Goal: Task Accomplishment & Management: Complete application form

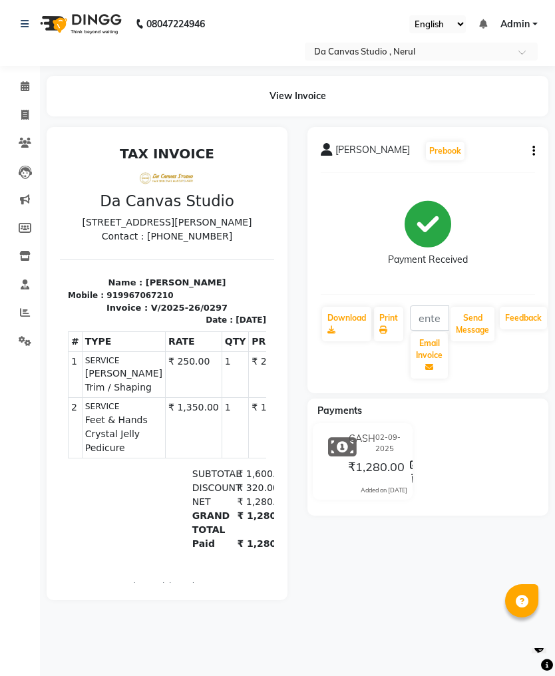
click at [22, 105] on link "Invoice" at bounding box center [20, 116] width 32 height 22
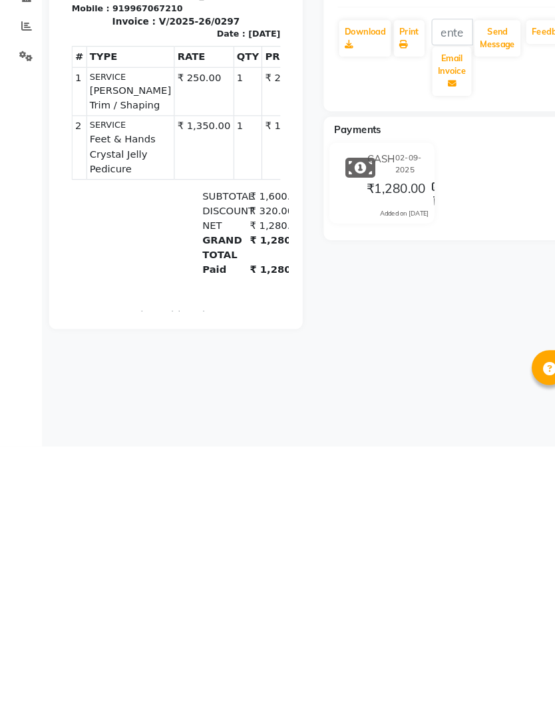
select select "service"
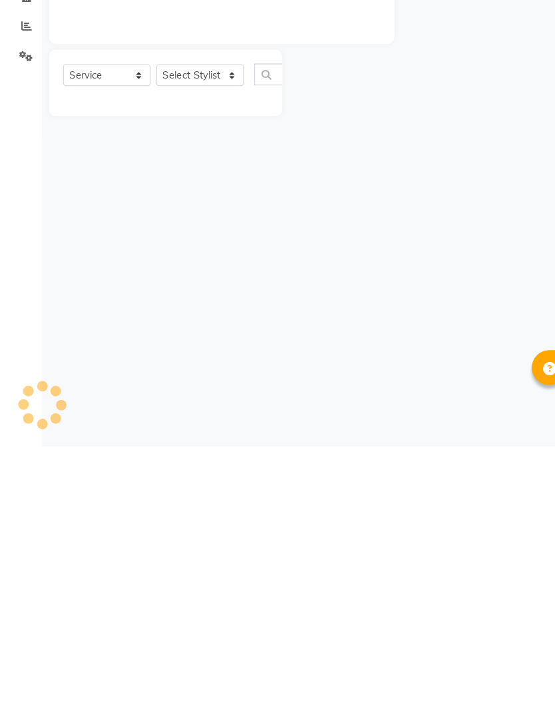
type input "0298"
select select "7260"
select select "membership"
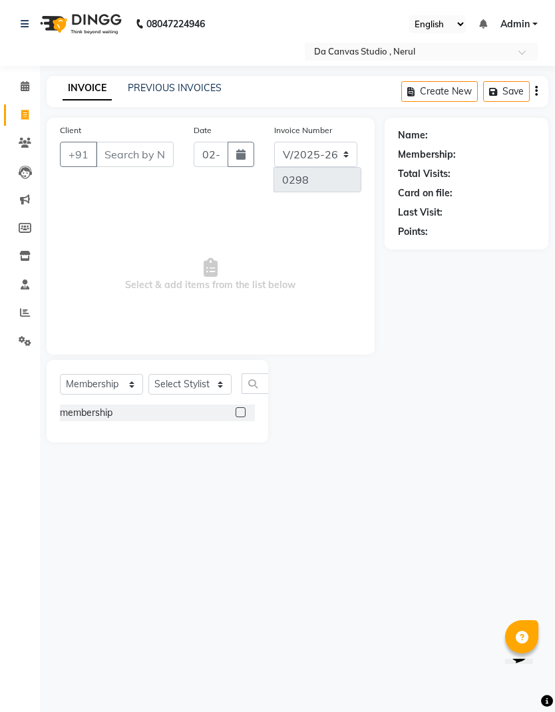
click at [132, 156] on input "Client" at bounding box center [135, 154] width 78 height 25
type input "7509512292"
click at [87, 180] on span "Add Client" at bounding box center [93, 178] width 53 height 13
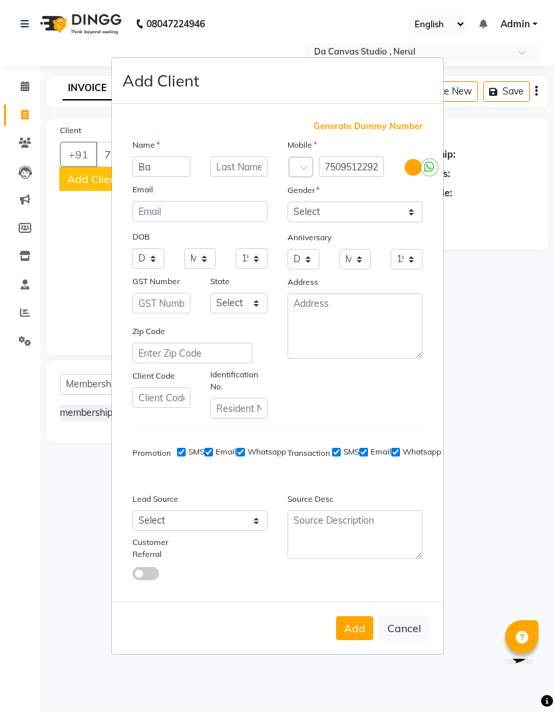
type input "B"
click at [174, 168] on input "text" at bounding box center [161, 166] width 58 height 21
type input "[PERSON_NAME]"
click at [244, 166] on input "text" at bounding box center [239, 166] width 58 height 21
type input "[PERSON_NAME]"
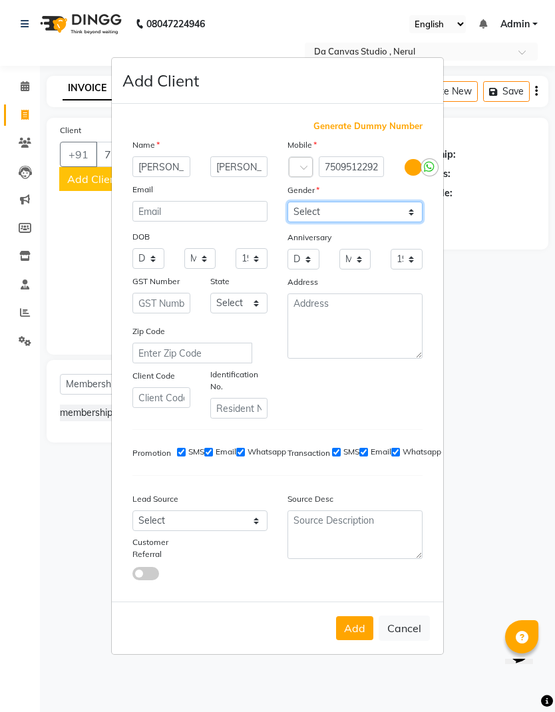
click at [353, 212] on select "Select [DEMOGRAPHIC_DATA] [DEMOGRAPHIC_DATA] Other Prefer Not To Say" at bounding box center [355, 212] width 135 height 21
select select "[DEMOGRAPHIC_DATA]"
click at [358, 627] on button "Add" at bounding box center [354, 628] width 37 height 24
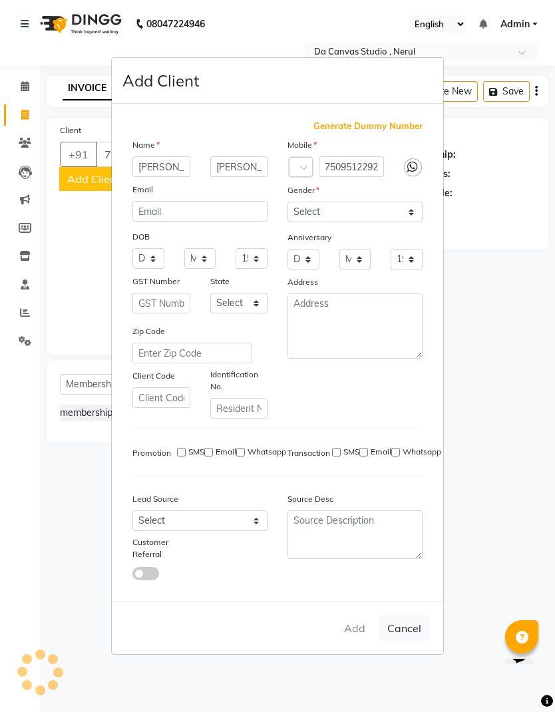
select select
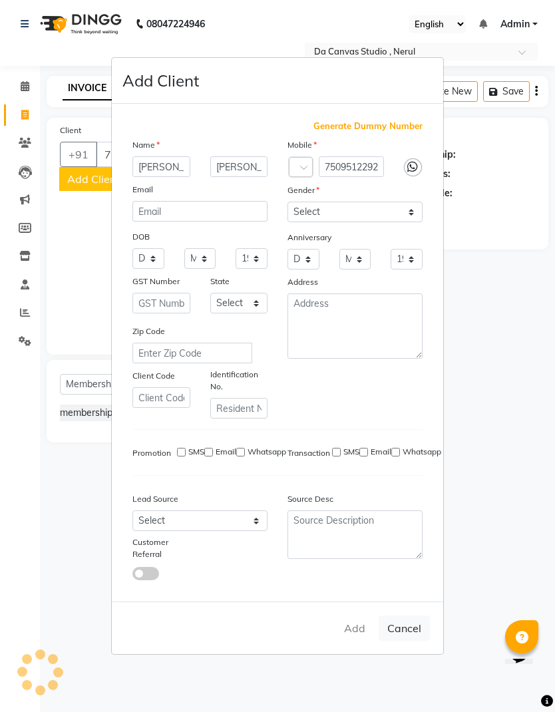
select select
checkbox input "false"
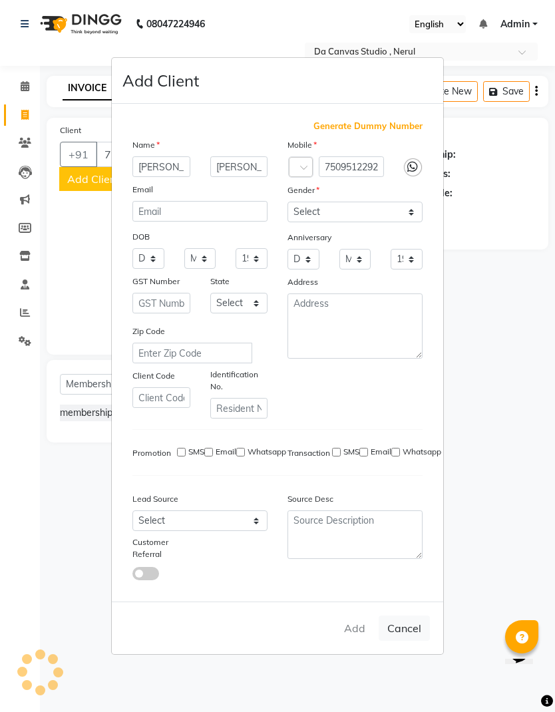
checkbox input "false"
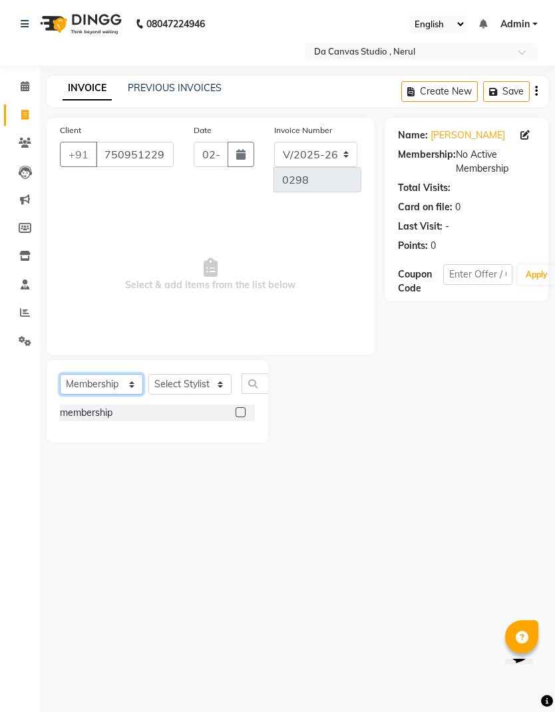
click at [109, 378] on select "Select Service Product Membership Package Voucher Prepaid Gift Card" at bounding box center [101, 384] width 83 height 21
select select "service"
click at [210, 384] on select "Select Stylist Aarti Aasma [PERSON_NAME] [PERSON_NAME] [PERSON_NAME] [PERSON_NA…" at bounding box center [189, 384] width 83 height 21
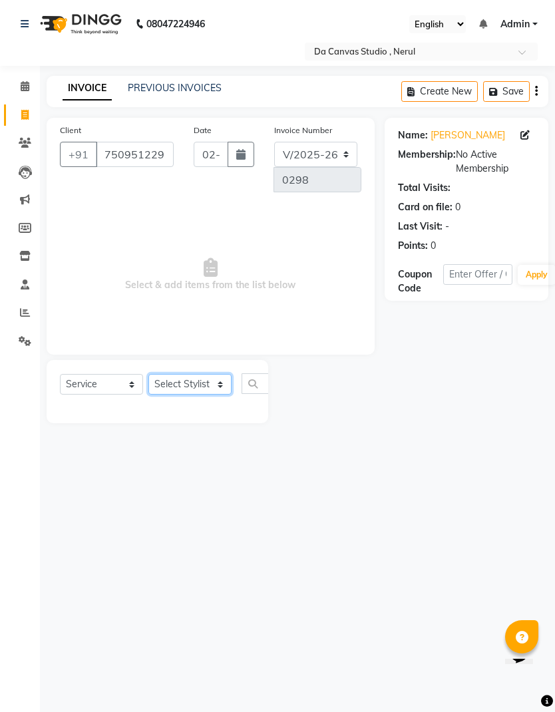
select select "62367"
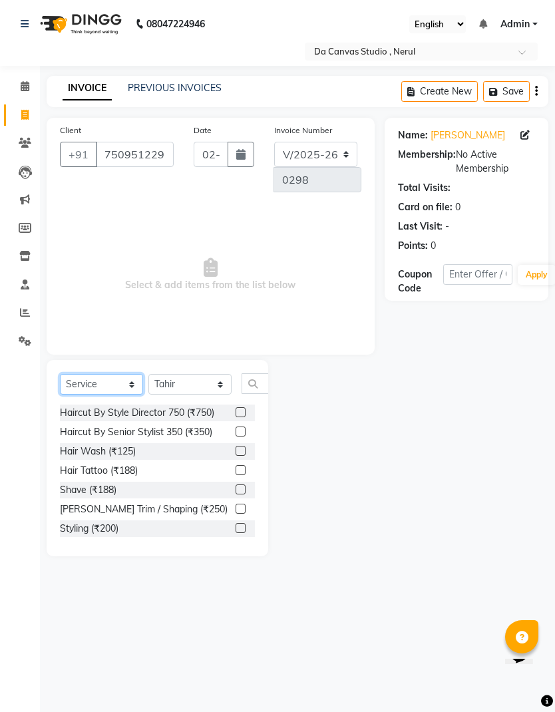
click at [110, 385] on select "Select Service Product Membership Package Voucher Prepaid Gift Card" at bounding box center [101, 384] width 83 height 21
select select "membership"
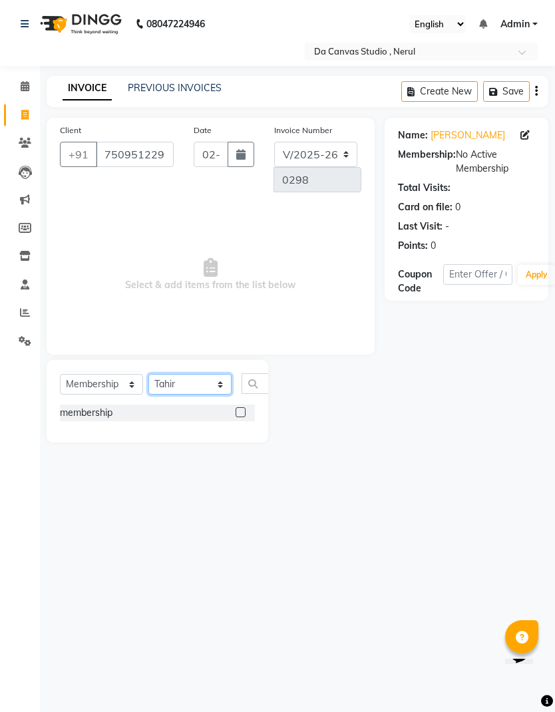
click at [198, 379] on select "Select Stylist Aarti Aasma [PERSON_NAME] [PERSON_NAME] [PERSON_NAME] [PERSON_NA…" at bounding box center [189, 384] width 83 height 21
click at [202, 386] on select "Select Stylist Aarti Aasma [PERSON_NAME] [PERSON_NAME] [PERSON_NAME] [PERSON_NA…" at bounding box center [189, 384] width 83 height 21
select select "62373"
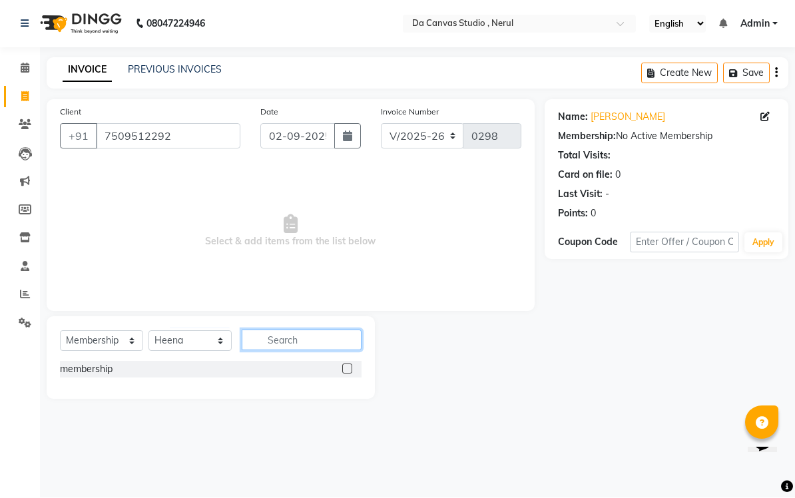
click at [306, 334] on input "text" at bounding box center [302, 340] width 120 height 21
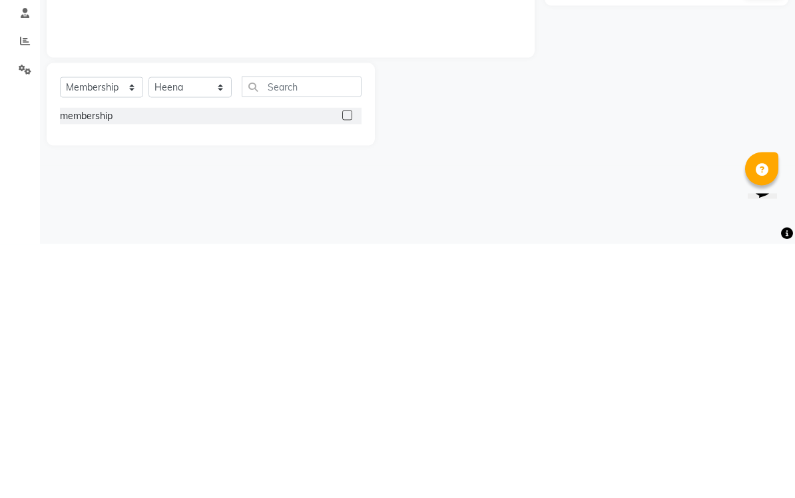
click at [339, 361] on div "membership" at bounding box center [211, 370] width 302 height 19
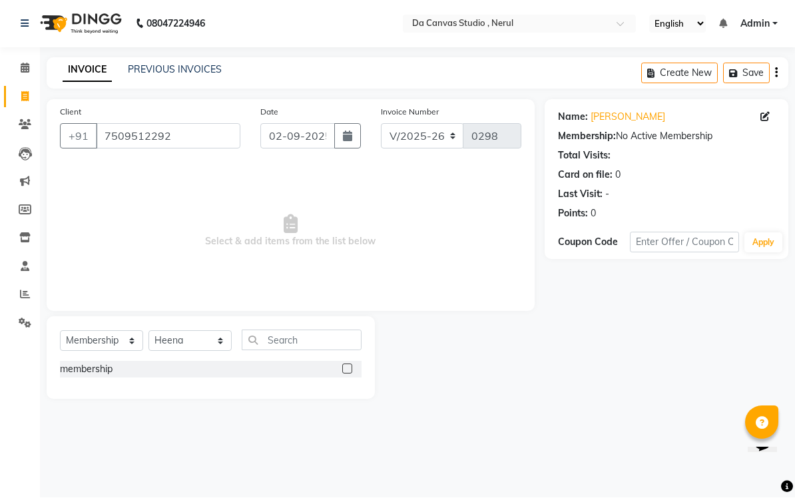
click at [332, 361] on div "membership" at bounding box center [211, 369] width 302 height 17
click at [345, 364] on label at bounding box center [347, 369] width 10 height 10
click at [345, 365] on input "checkbox" at bounding box center [346, 369] width 9 height 9
select select "select"
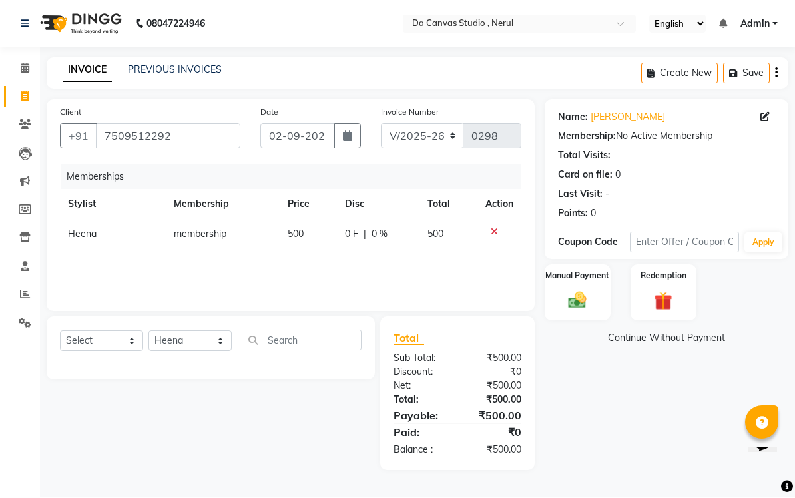
click at [554, 295] on img at bounding box center [576, 300] width 29 height 21
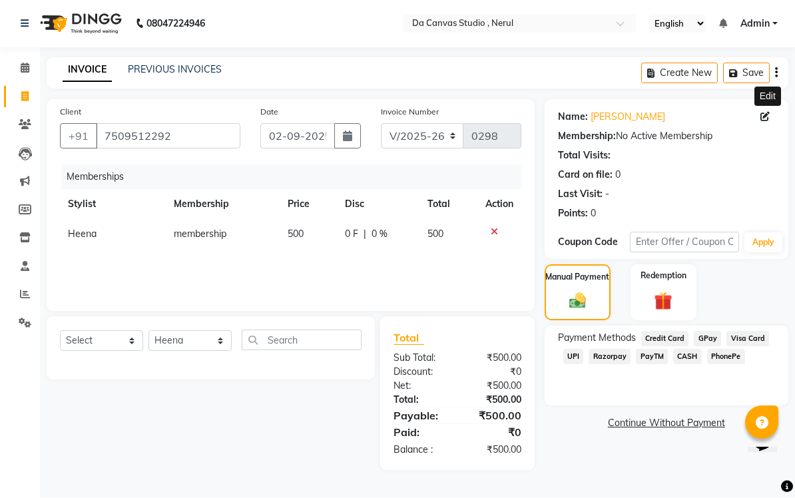
click at [554, 118] on icon at bounding box center [764, 116] width 9 height 9
select select "[DEMOGRAPHIC_DATA]"
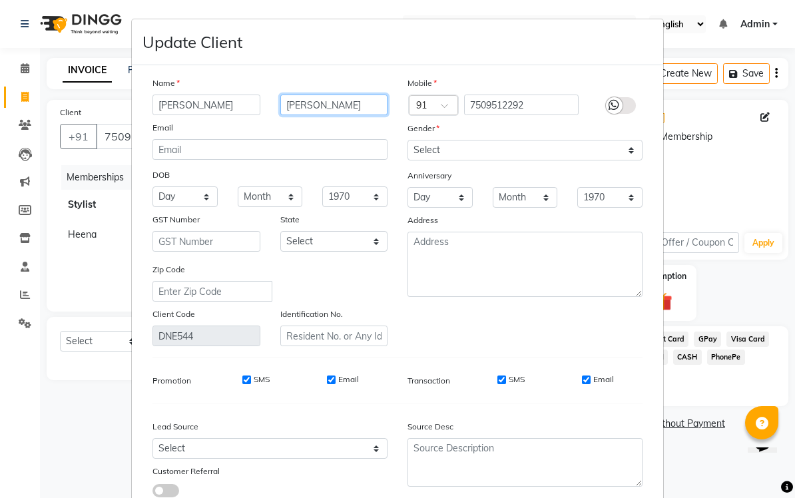
click at [347, 105] on input "[PERSON_NAME]" at bounding box center [334, 105] width 108 height 21
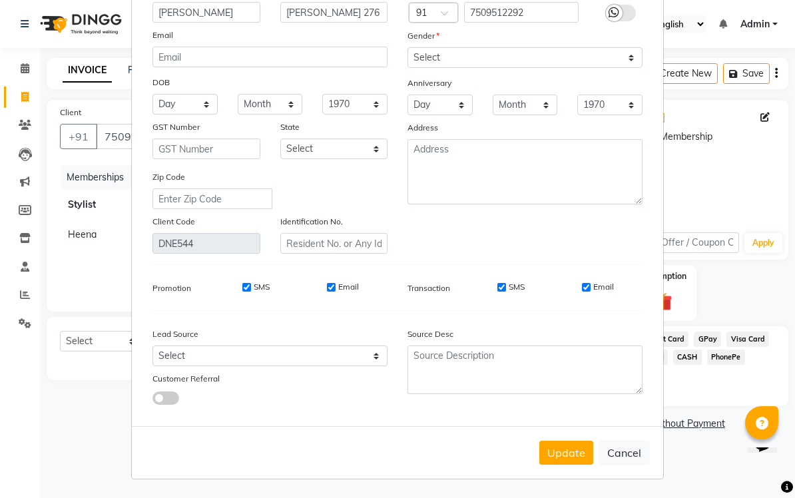
scroll to position [93, 0]
type input "[PERSON_NAME] 276"
click at [554, 447] on button "Cancel" at bounding box center [623, 452] width 51 height 25
select select
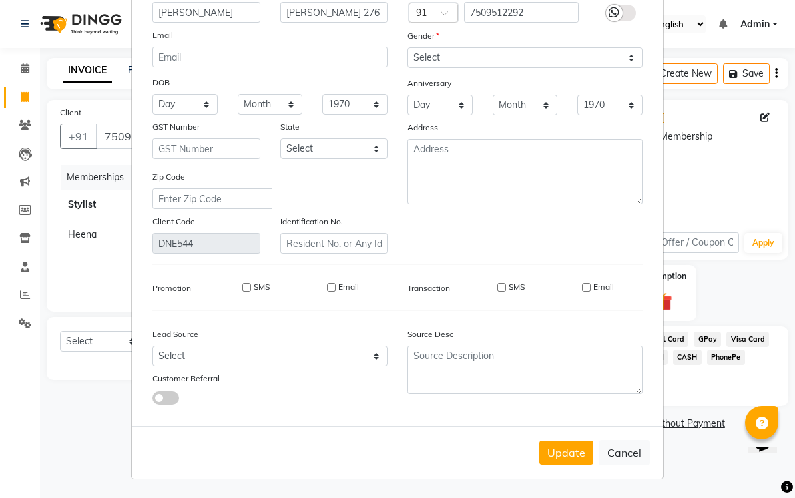
select select
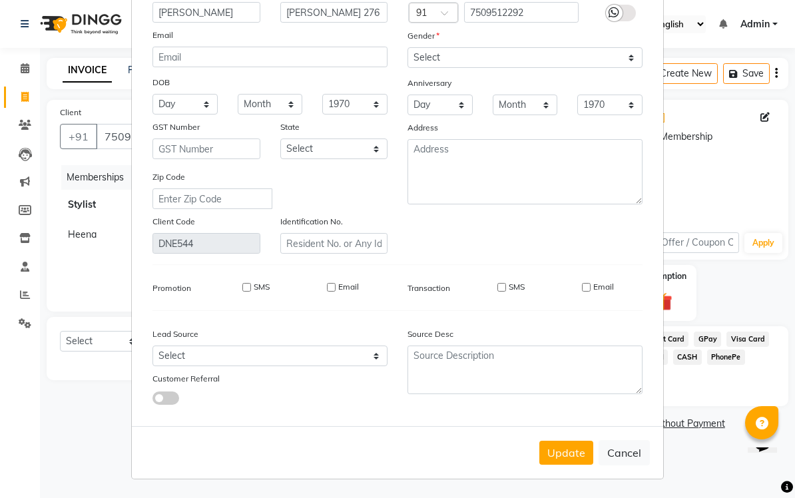
checkbox input "false"
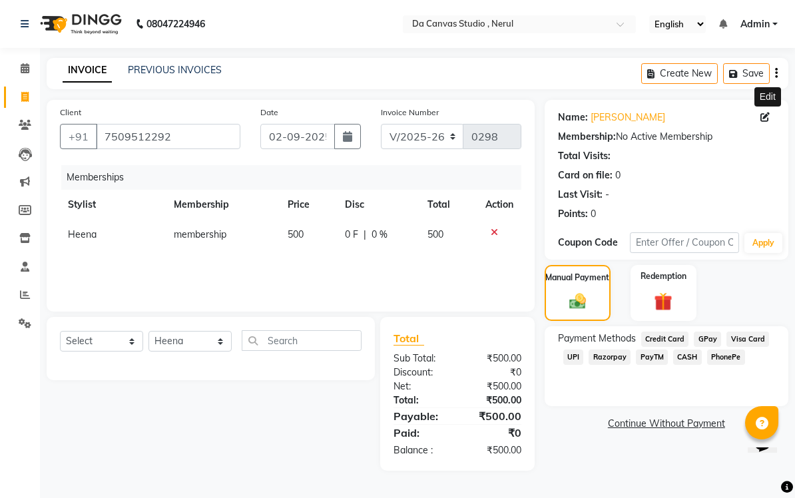
click at [554, 100] on div "Edit" at bounding box center [767, 96] width 27 height 19
click at [554, 114] on icon at bounding box center [764, 116] width 9 height 9
select select "[DEMOGRAPHIC_DATA]"
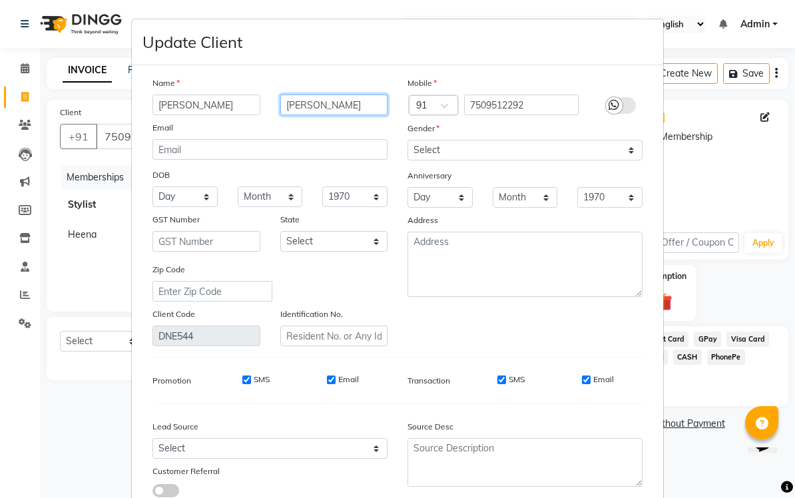
click at [343, 104] on input "[PERSON_NAME]" at bounding box center [334, 105] width 108 height 21
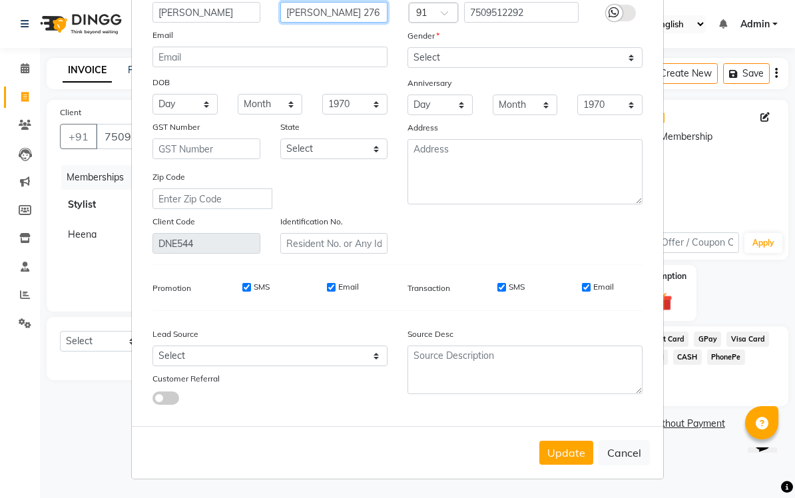
type input "[PERSON_NAME] 276"
click at [554, 449] on button "Update" at bounding box center [566, 453] width 54 height 24
select select
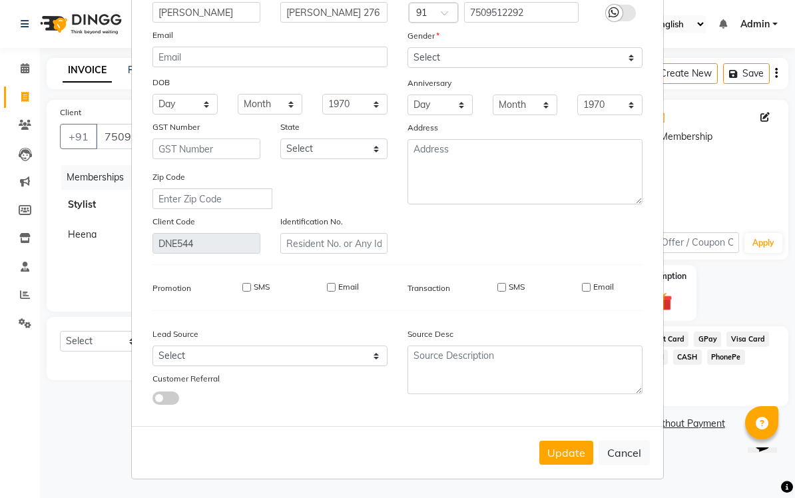
select select
checkbox input "false"
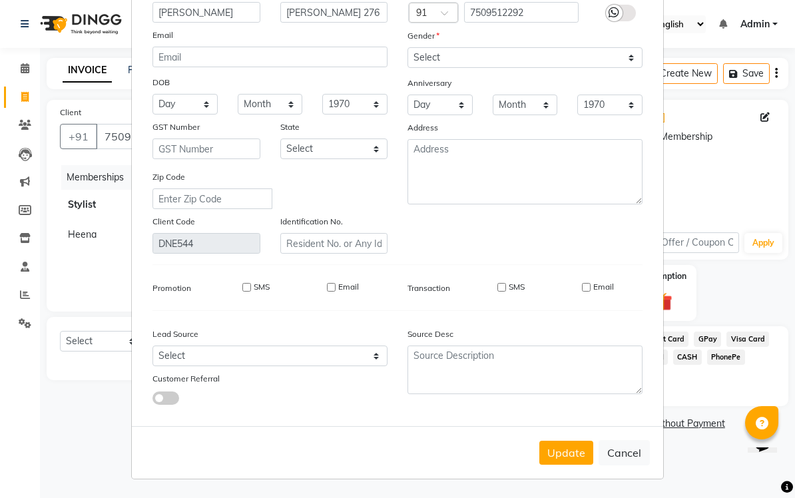
checkbox input "false"
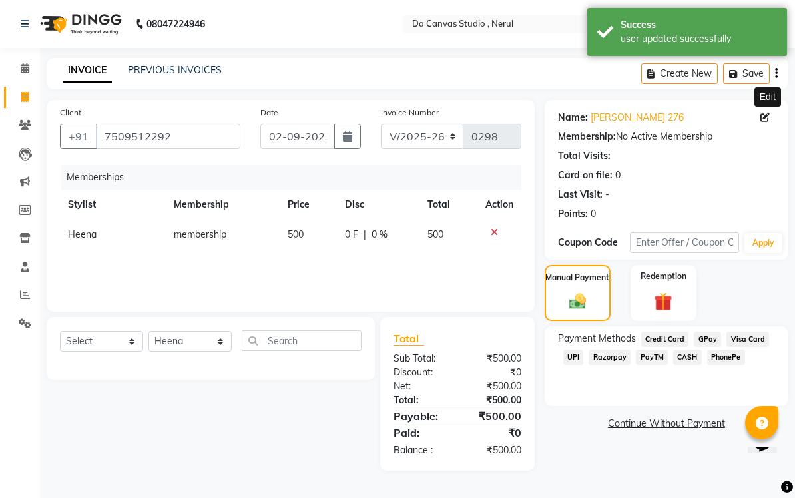
click at [554, 294] on img at bounding box center [577, 301] width 27 height 19
click at [554, 359] on span "CASH" at bounding box center [687, 356] width 29 height 15
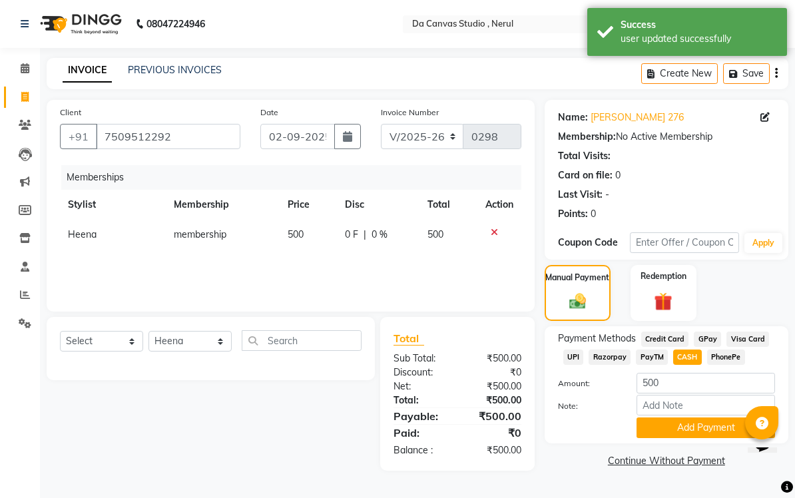
click at [554, 428] on button "Add Payment" at bounding box center [705, 427] width 138 height 21
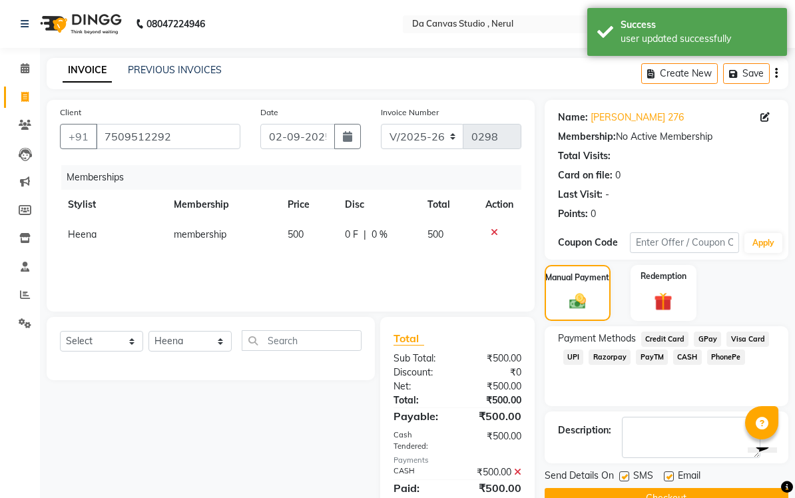
scroll to position [39, 0]
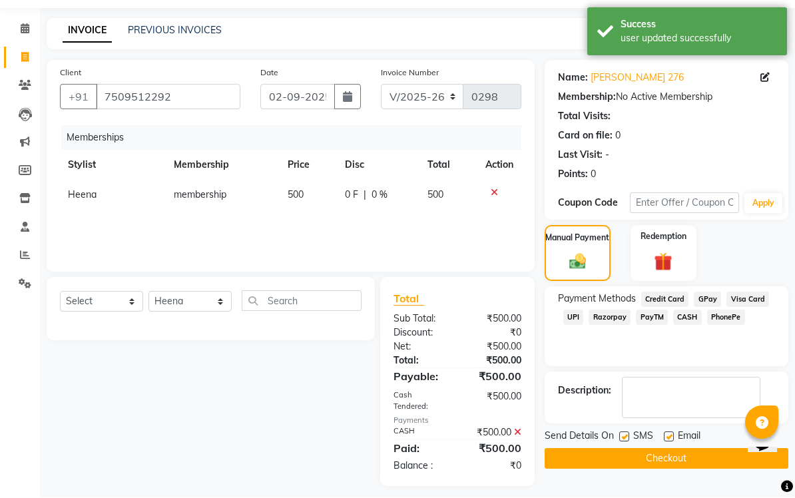
click at [554, 461] on button "Checkout" at bounding box center [667, 459] width 244 height 21
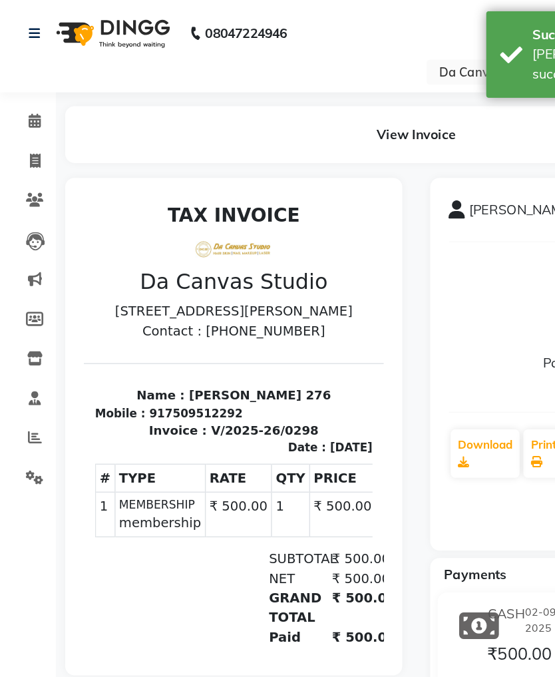
click at [21, 105] on link "Invoice" at bounding box center [20, 116] width 32 height 22
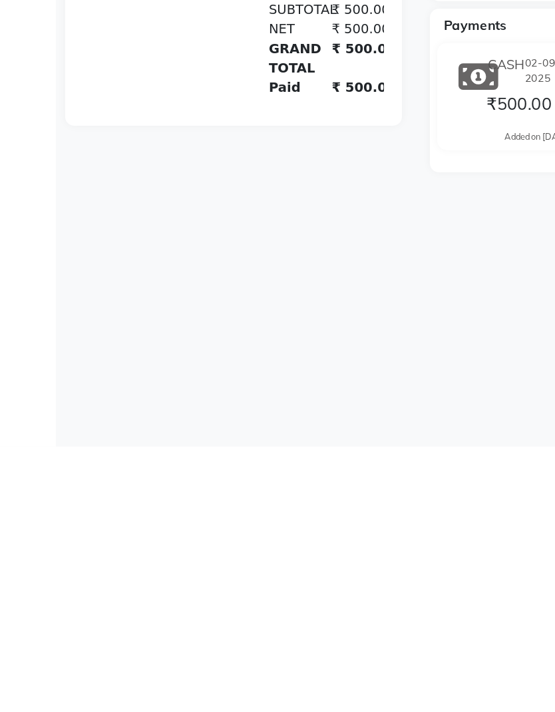
select select "7260"
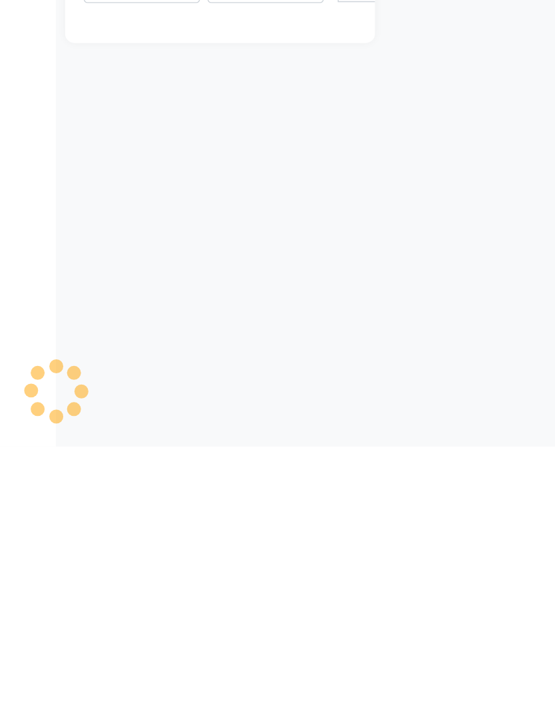
select select "membership"
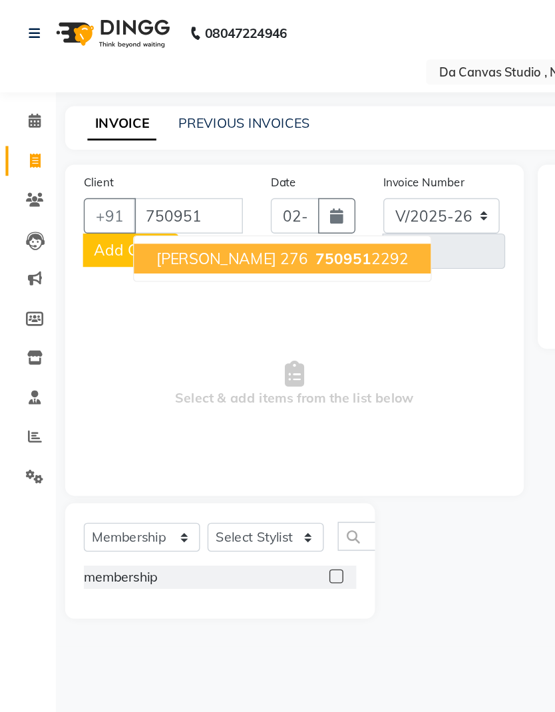
click at [206, 181] on span "[PERSON_NAME] 276" at bounding box center [166, 184] width 109 height 13
type input "7509512292"
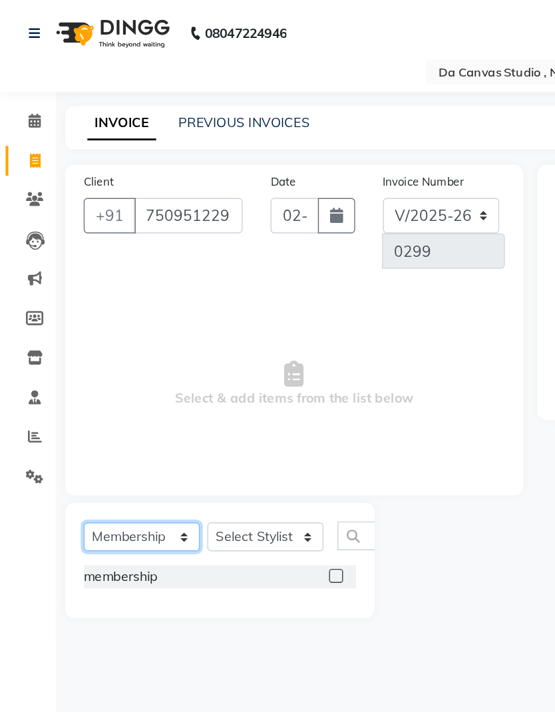
click at [140, 386] on select "Select Service Product Membership Package Voucher Prepaid Gift Card" at bounding box center [101, 384] width 83 height 21
select select "1: Object"
select select "service"
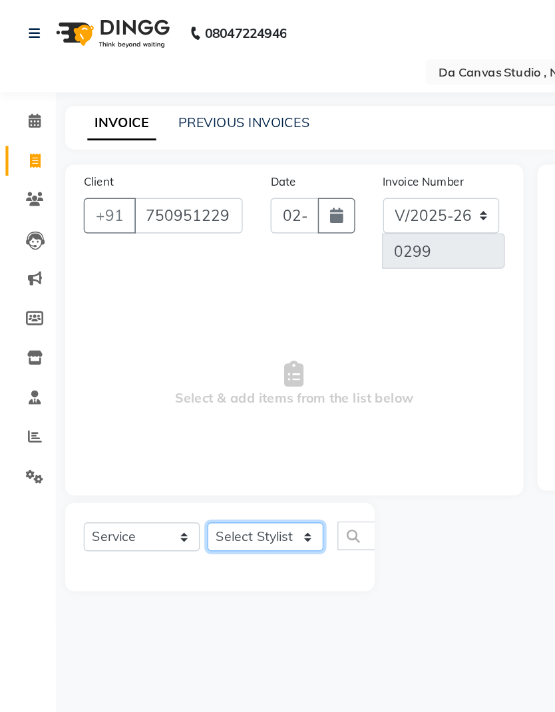
click at [216, 384] on select "Select Stylist Aarti Aasma [PERSON_NAME] [PERSON_NAME] [PERSON_NAME] [PERSON_NA…" at bounding box center [189, 384] width 83 height 21
select select "62367"
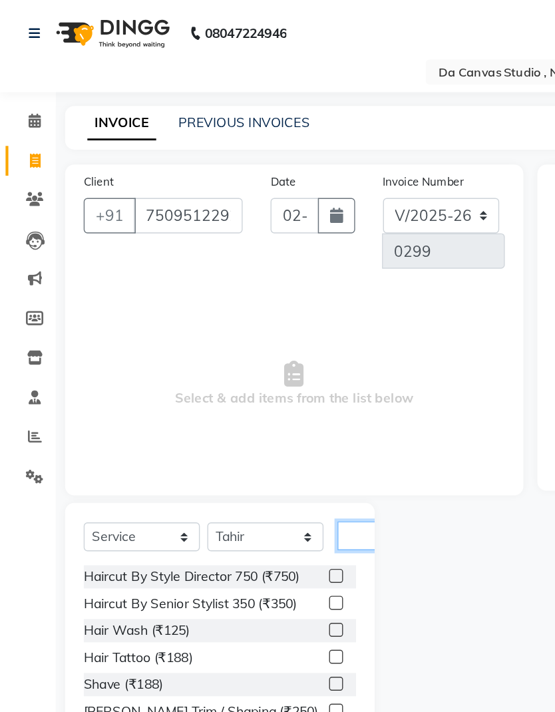
click at [258, 381] on input "text" at bounding box center [258, 383] width 32 height 21
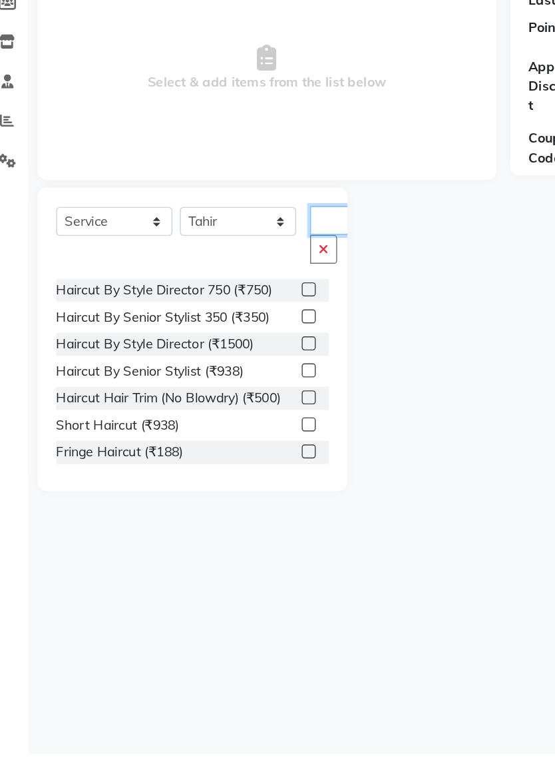
type input "Cut"
click at [236, 486] on label at bounding box center [241, 491] width 10 height 10
click at [236, 487] on input "checkbox" at bounding box center [240, 491] width 9 height 9
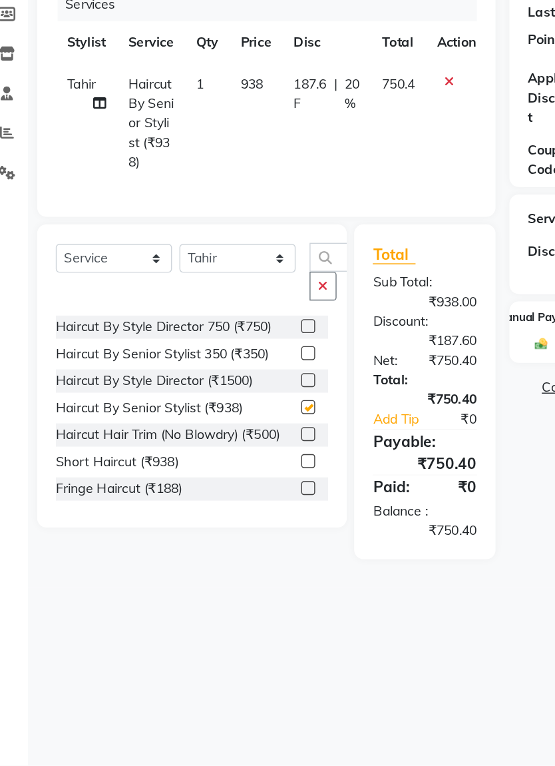
checkbox input "false"
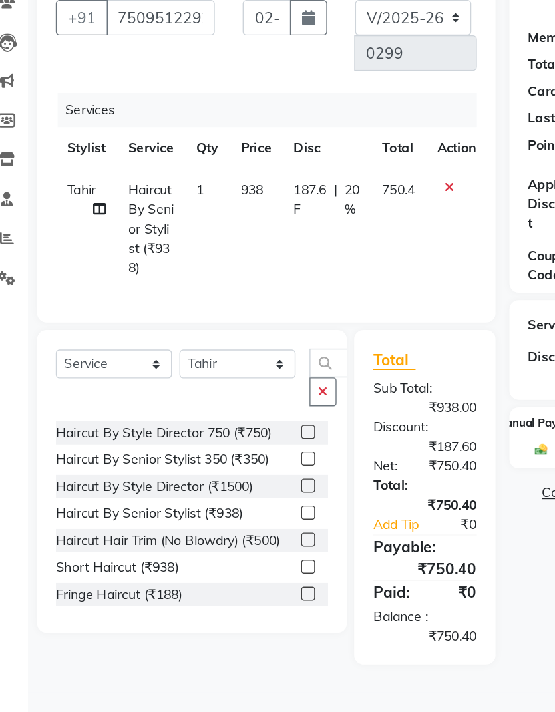
click at [184, 263] on td "938" at bounding box center [203, 306] width 38 height 86
select select "62367"
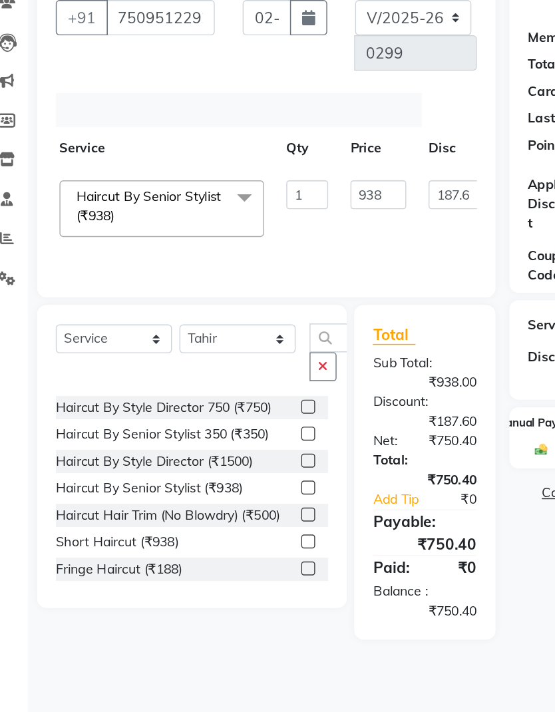
scroll to position [0, 60]
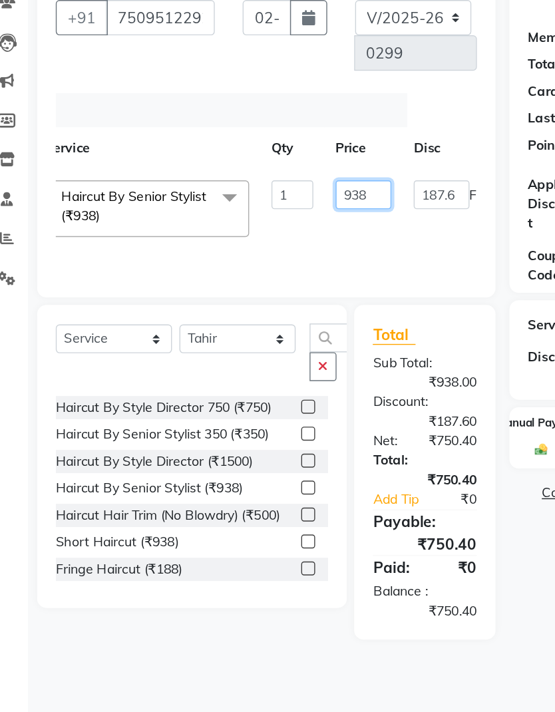
click at [268, 271] on input "938" at bounding box center [280, 281] width 40 height 21
type input "9"
type input "1000"
click at [324, 263] on tr "Aarti Aasma [PERSON_NAME] [PERSON_NAME] [PERSON_NAME] [PERSON_NAME] [PERSON_NAM…" at bounding box center [257, 291] width 514 height 57
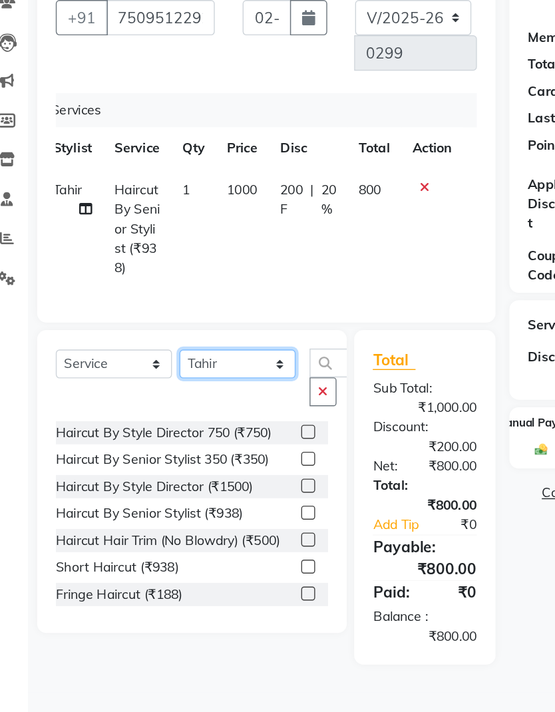
click at [196, 392] on select "Select Stylist Aarti Aasma [PERSON_NAME] [PERSON_NAME] [PERSON_NAME] [PERSON_NA…" at bounding box center [189, 402] width 83 height 21
select select "62368"
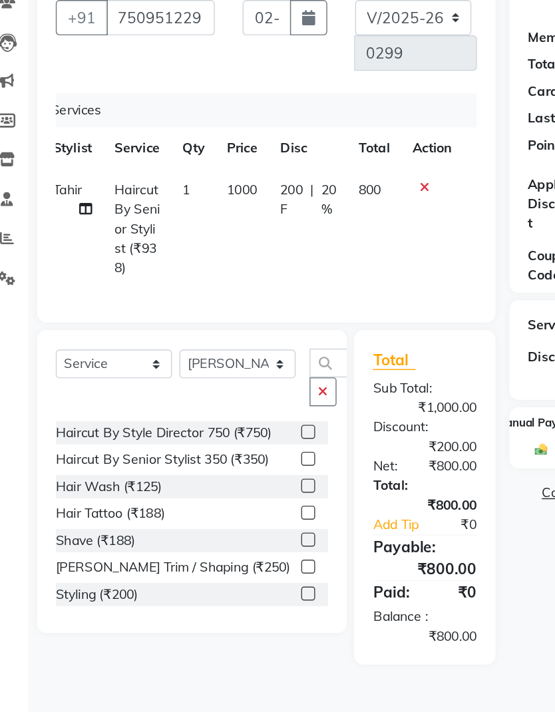
click at [236, 465] on label at bounding box center [241, 470] width 10 height 10
click at [236, 467] on input "checkbox" at bounding box center [240, 471] width 9 height 9
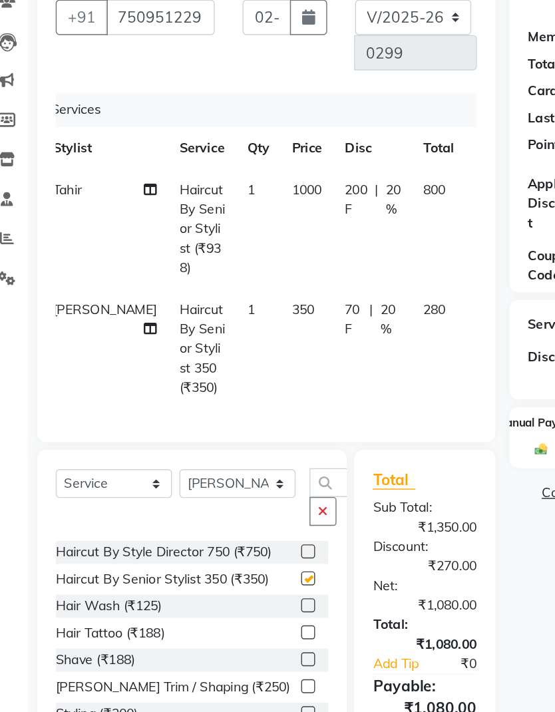
checkbox input "false"
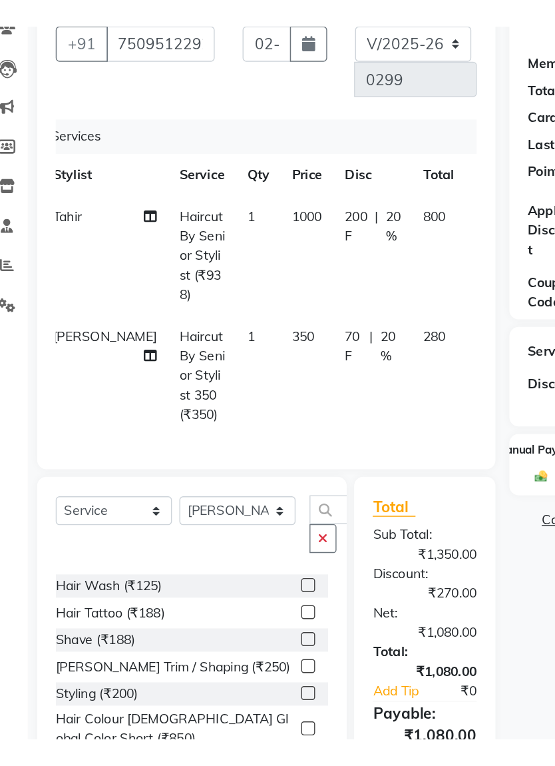
scroll to position [35, 0]
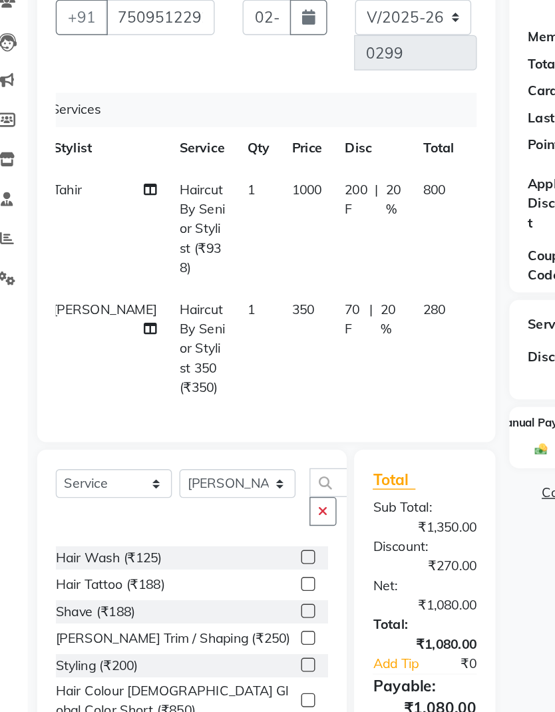
click at [236, 574] on label at bounding box center [241, 579] width 10 height 10
click at [236, 576] on input "checkbox" at bounding box center [240, 580] width 9 height 9
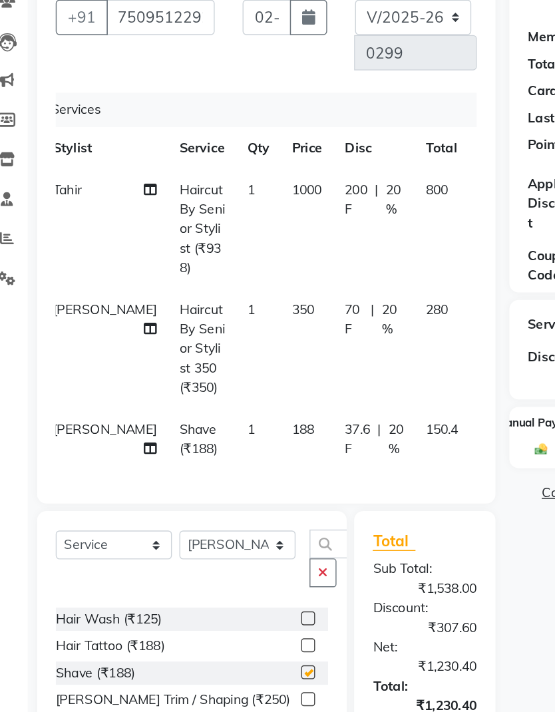
checkbox input "false"
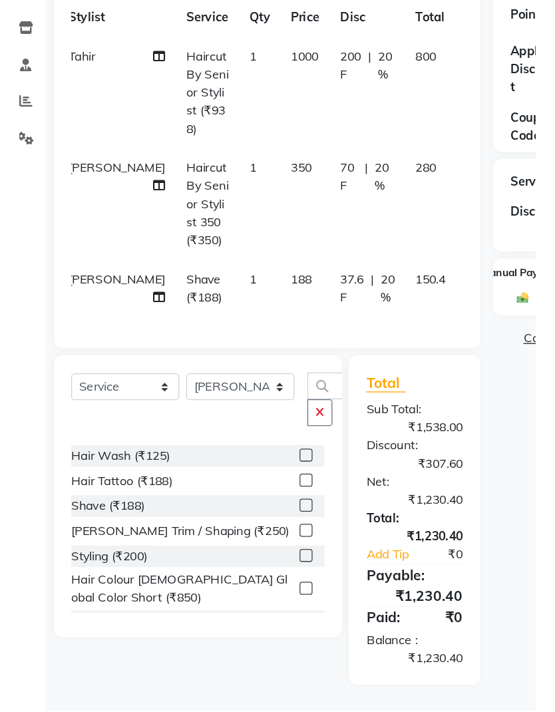
scroll to position [69, 0]
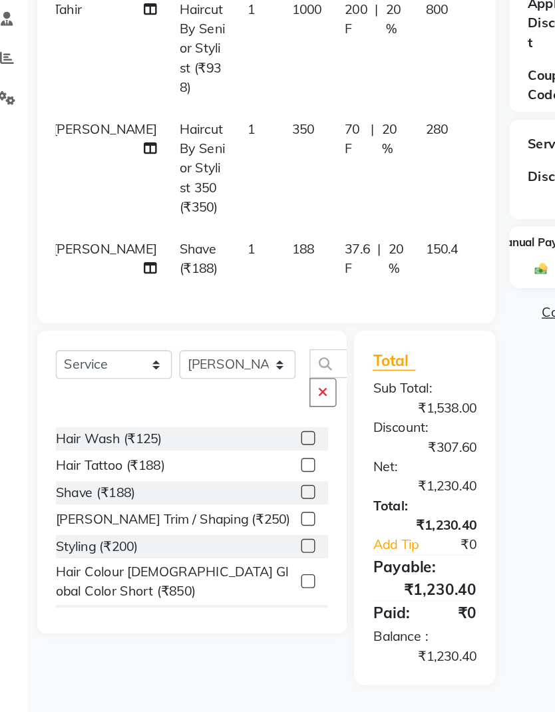
click at [248, 479] on icon "button" at bounding box center [251, 483] width 7 height 9
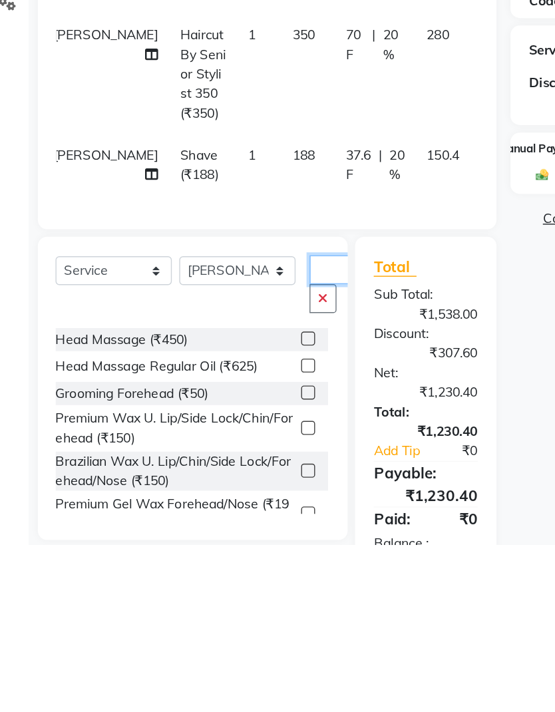
scroll to position [0, 0]
type input "Head"
click at [235, 560] on label at bounding box center [240, 565] width 10 height 10
click at [235, 561] on input "checkbox" at bounding box center [239, 565] width 9 height 9
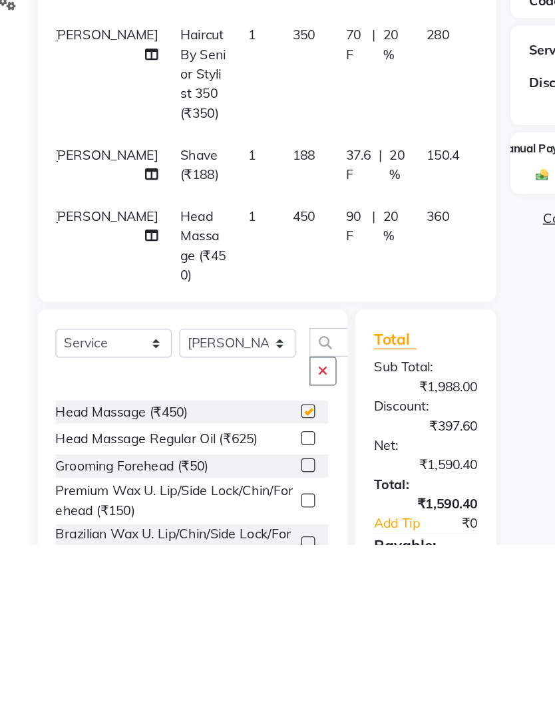
scroll to position [69, 0]
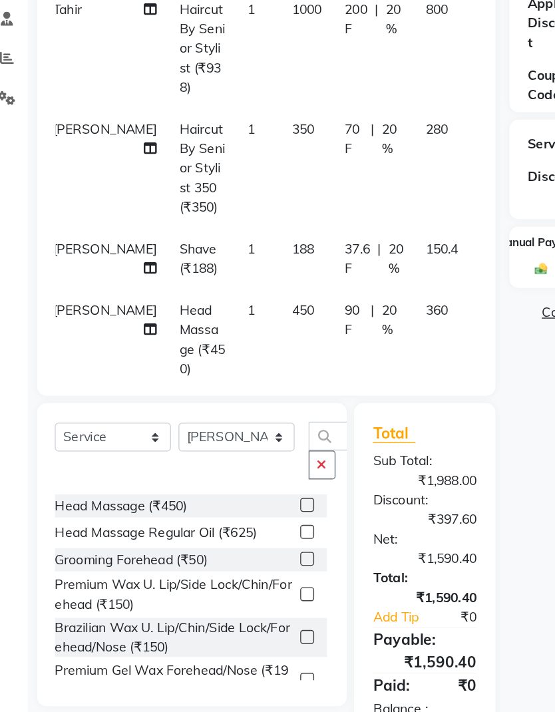
checkbox input "false"
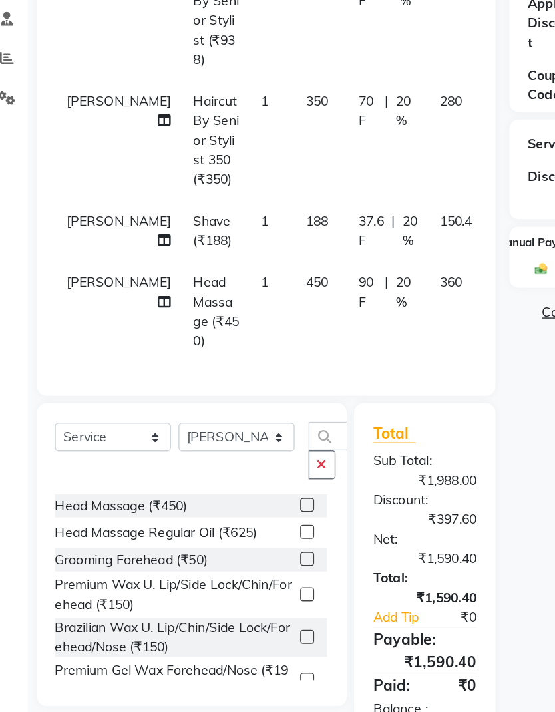
scroll to position [20, 0]
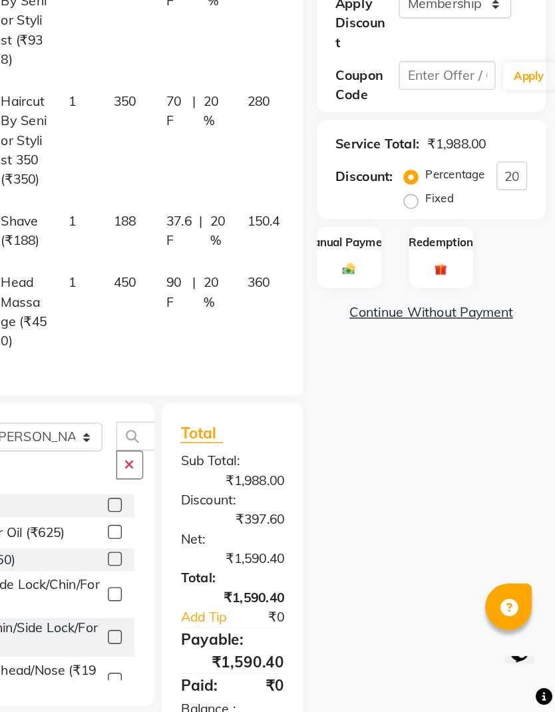
click at [400, 390] on img at bounding box center [407, 395] width 15 height 10
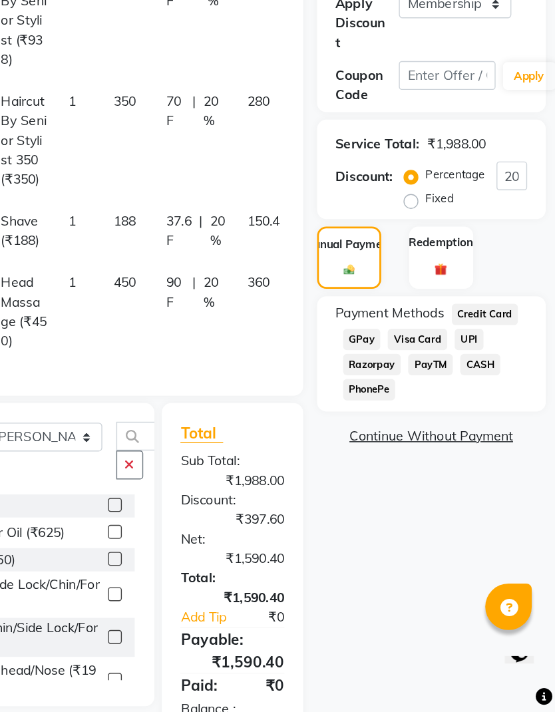
click at [487, 456] on span "CASH" at bounding box center [501, 463] width 29 height 15
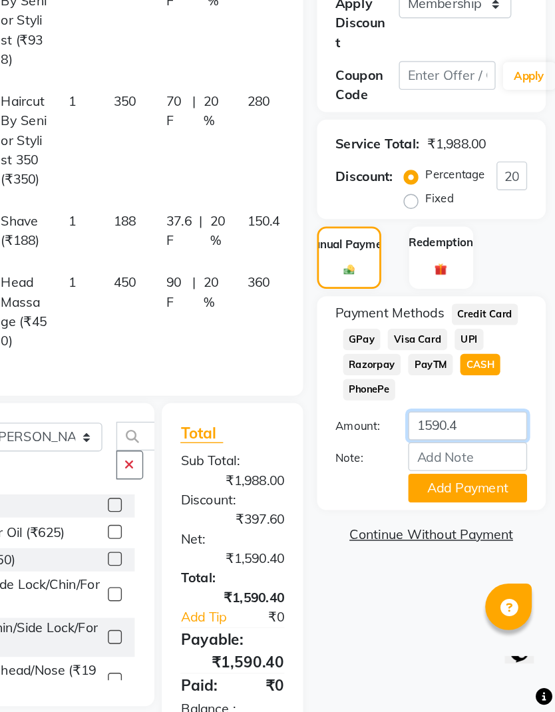
click at [450, 497] on input "1590.4" at bounding box center [492, 507] width 85 height 21
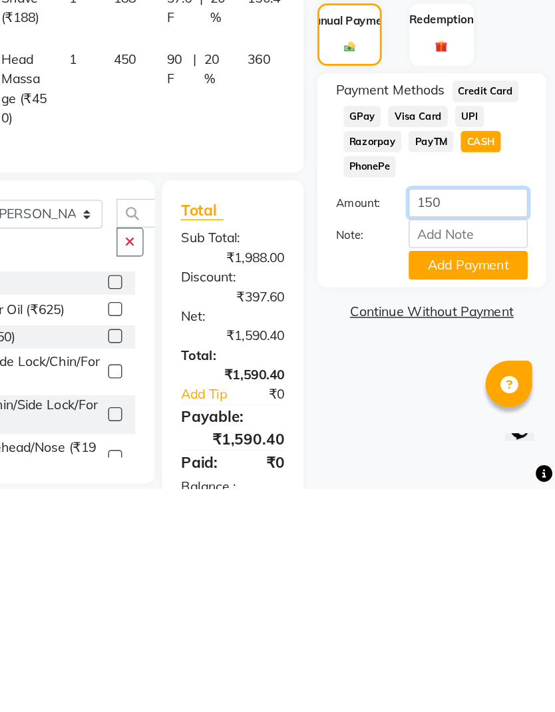
type input "1500"
click at [450, 542] on button "Add Payment" at bounding box center [492, 552] width 85 height 21
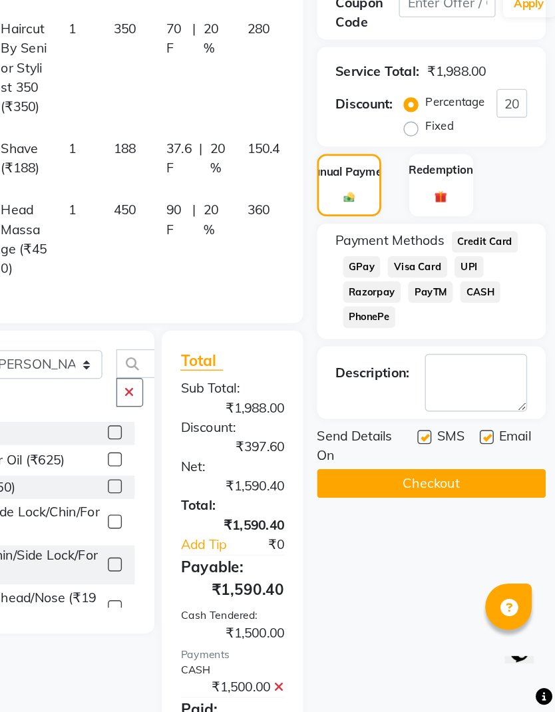
click at [385, 539] on button "Checkout" at bounding box center [467, 549] width 164 height 21
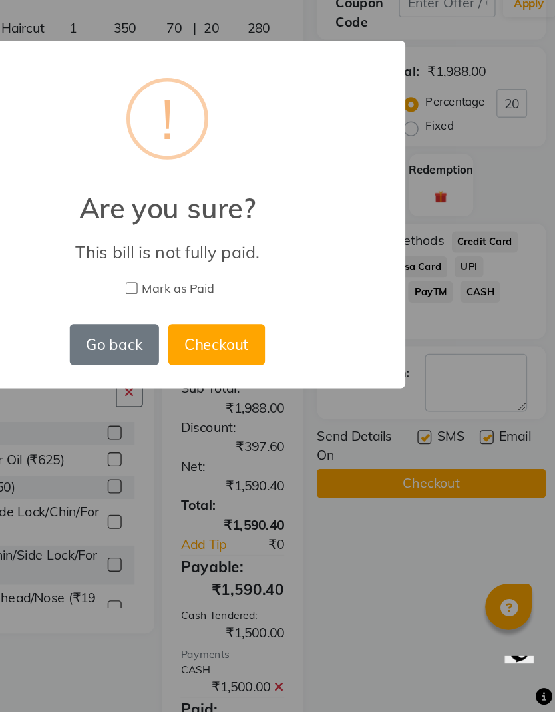
click at [248, 405] on input "Mark as Paid" at bounding box center [252, 409] width 9 height 9
checkbox input "true"
click at [278, 435] on button "Checkout" at bounding box center [312, 449] width 69 height 29
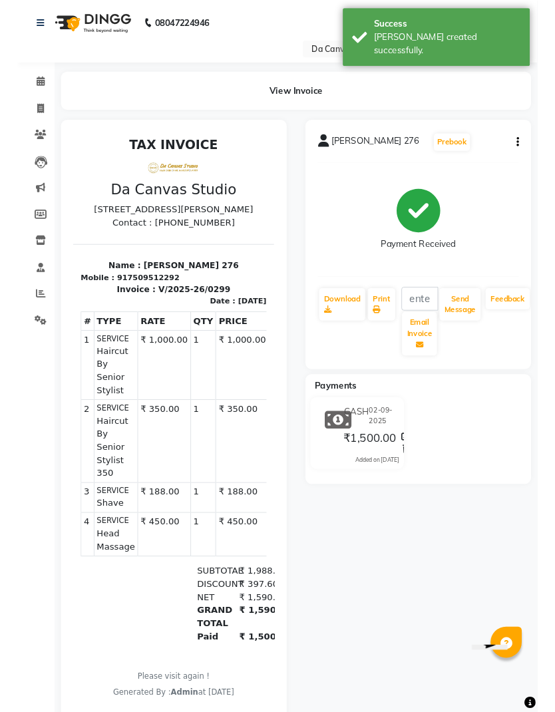
scroll to position [48, 0]
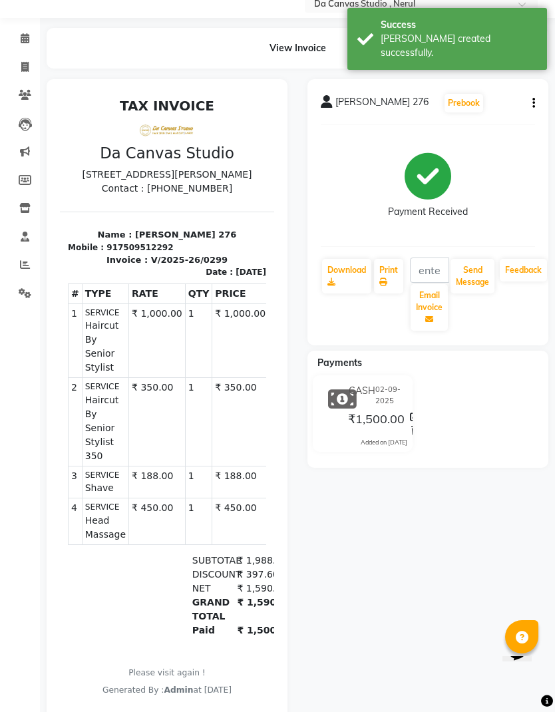
click at [22, 63] on icon at bounding box center [24, 67] width 7 height 10
select select "service"
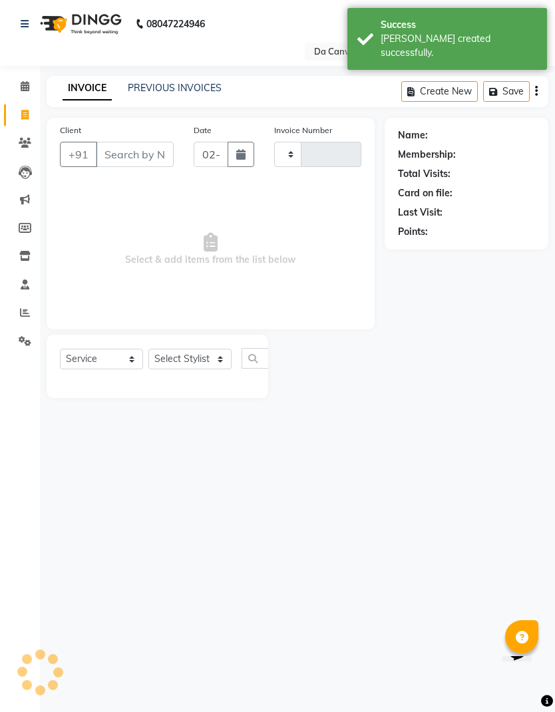
type input "0300"
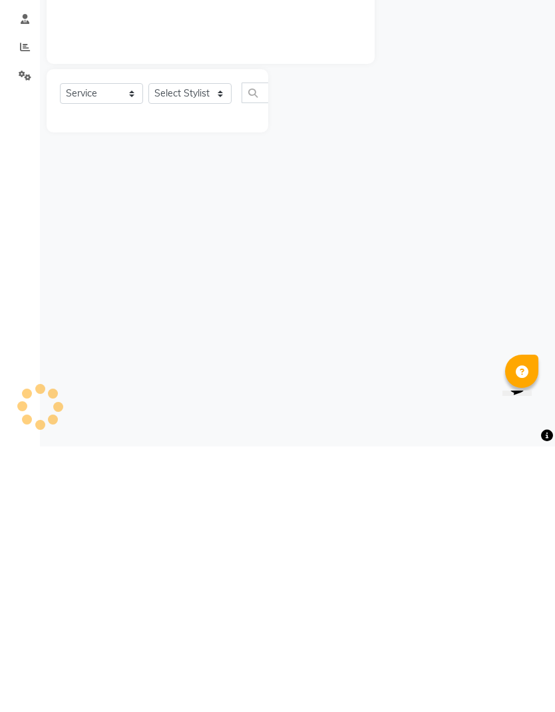
select select "7260"
select select "membership"
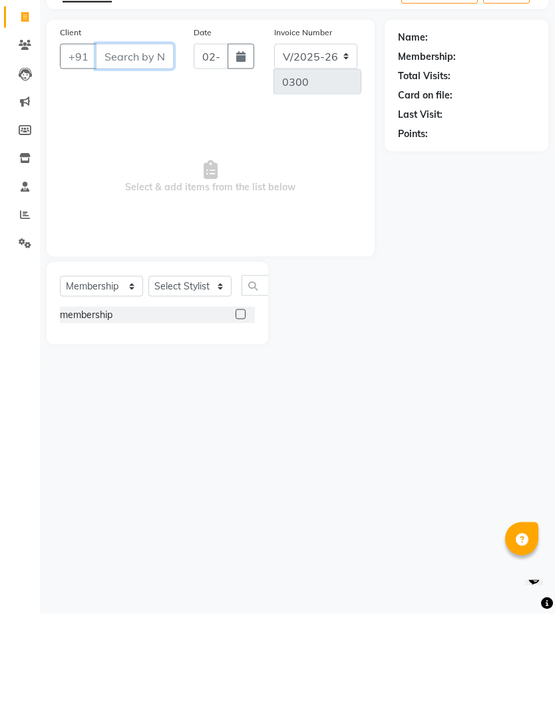
click at [140, 142] on input "Client" at bounding box center [135, 154] width 78 height 25
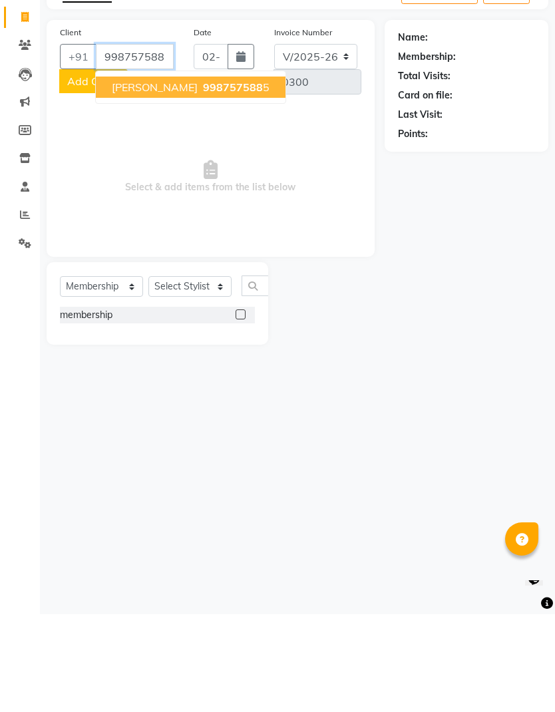
click at [125, 178] on span "[PERSON_NAME]" at bounding box center [155, 184] width 86 height 13
type input "9987575885"
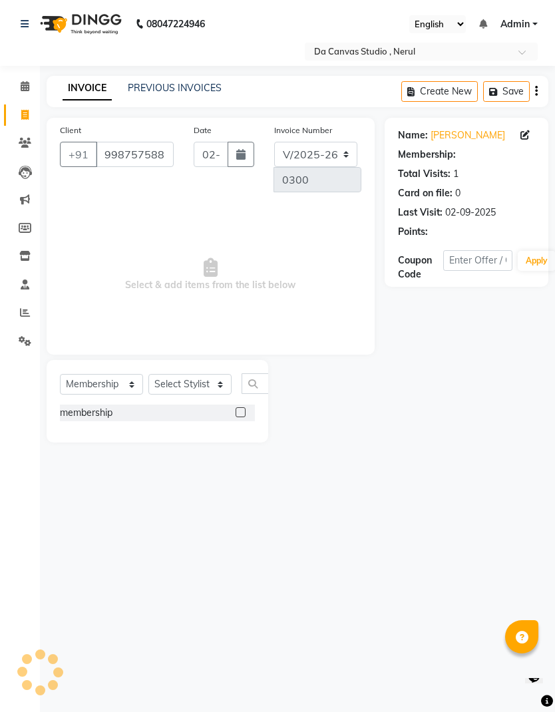
select select "1: Object"
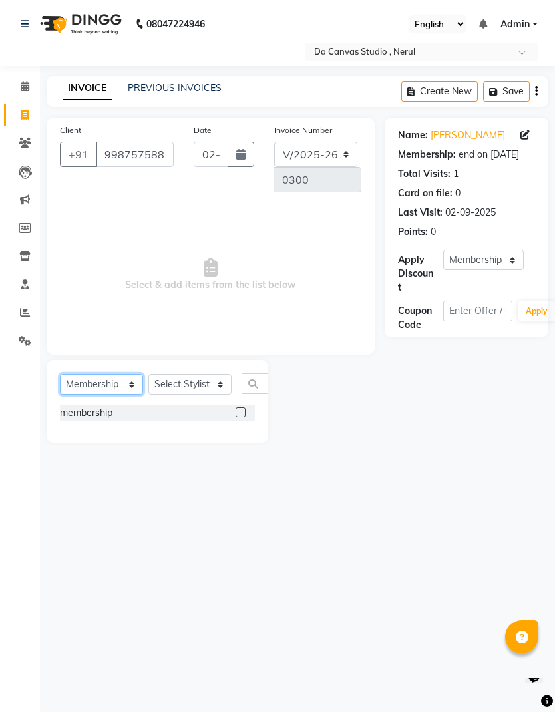
click at [108, 385] on select "Select Service Product Membership Package Voucher Prepaid Gift Card" at bounding box center [101, 384] width 83 height 21
select select "service"
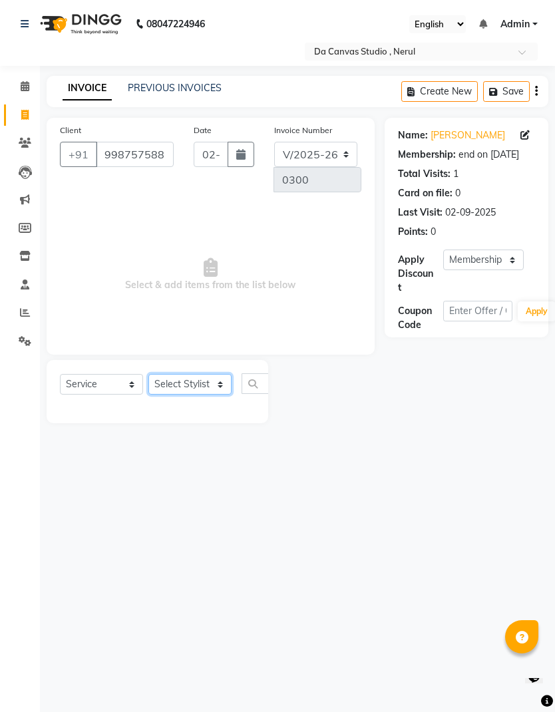
click at [207, 387] on select "Select Stylist Aarti Aasma [PERSON_NAME] [PERSON_NAME] [PERSON_NAME] [PERSON_NA…" at bounding box center [189, 384] width 83 height 21
select select "62367"
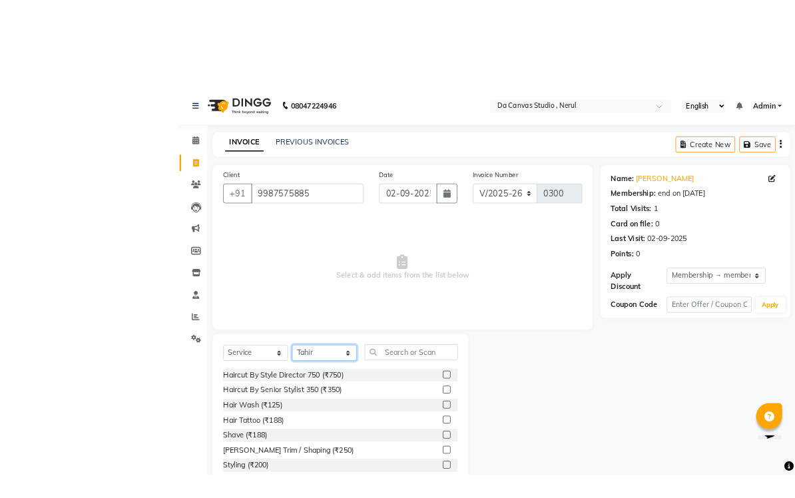
scroll to position [35, 0]
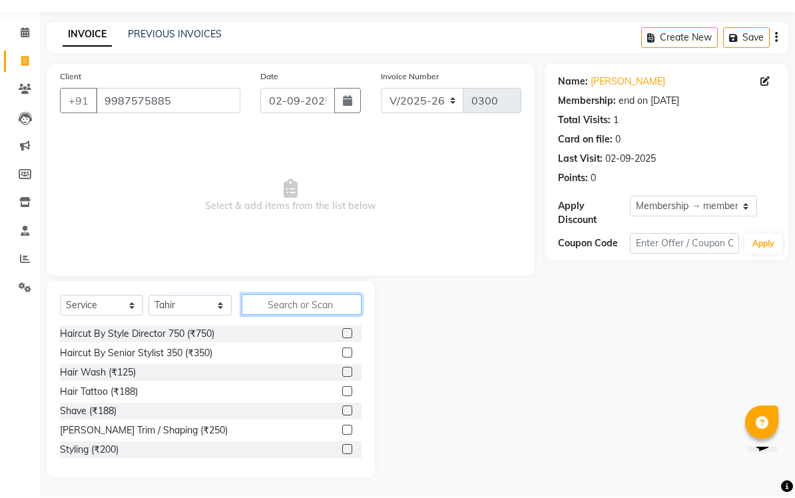
click at [316, 303] on input "text" at bounding box center [302, 305] width 120 height 21
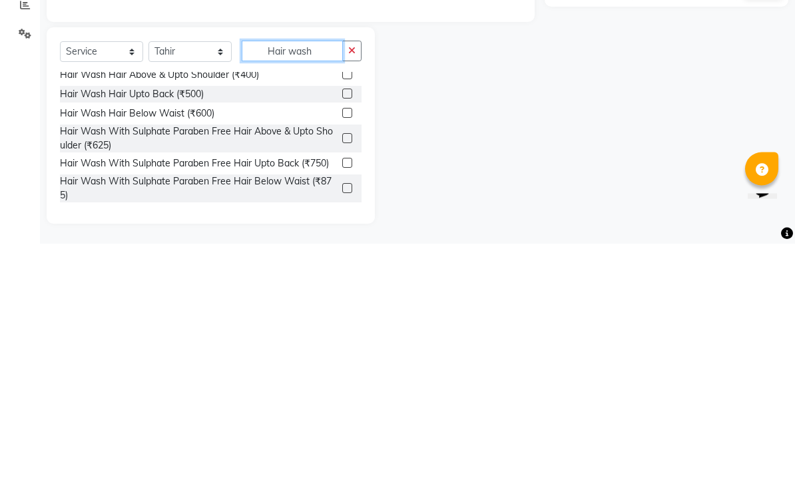
scroll to position [25, 0]
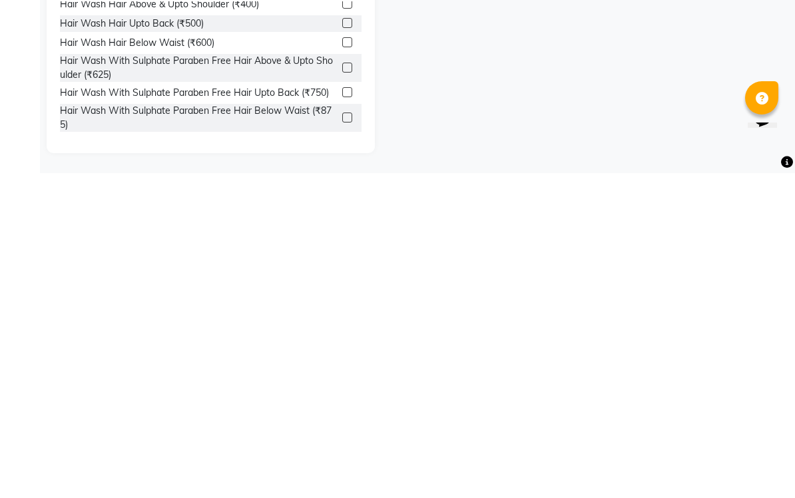
type input "Hair wash"
click at [349, 437] on label at bounding box center [347, 442] width 10 height 10
click at [349, 439] on input "checkbox" at bounding box center [346, 443] width 9 height 9
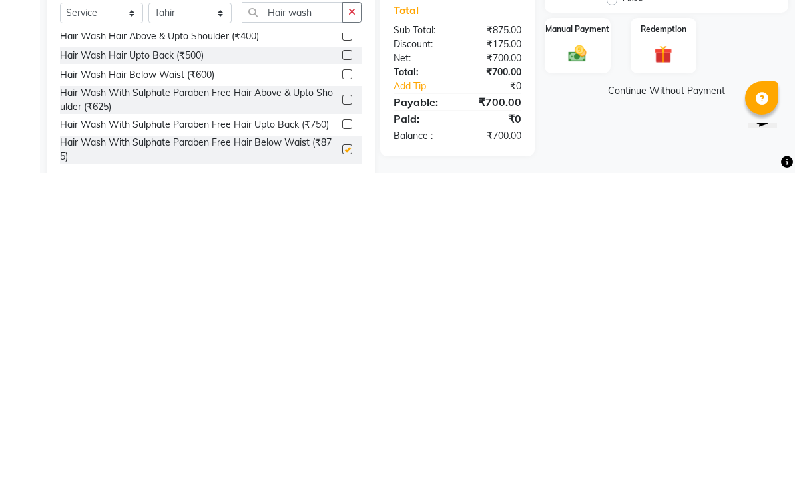
scroll to position [36, 0]
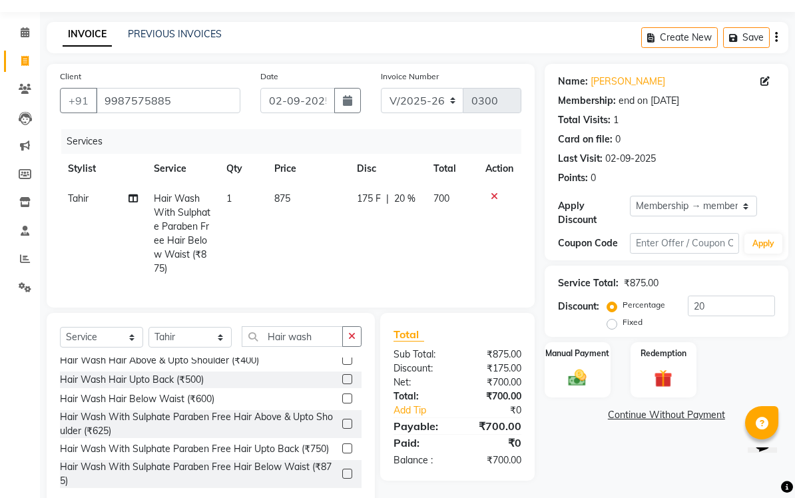
checkbox input "false"
click at [300, 330] on input "Hair wash" at bounding box center [292, 336] width 101 height 21
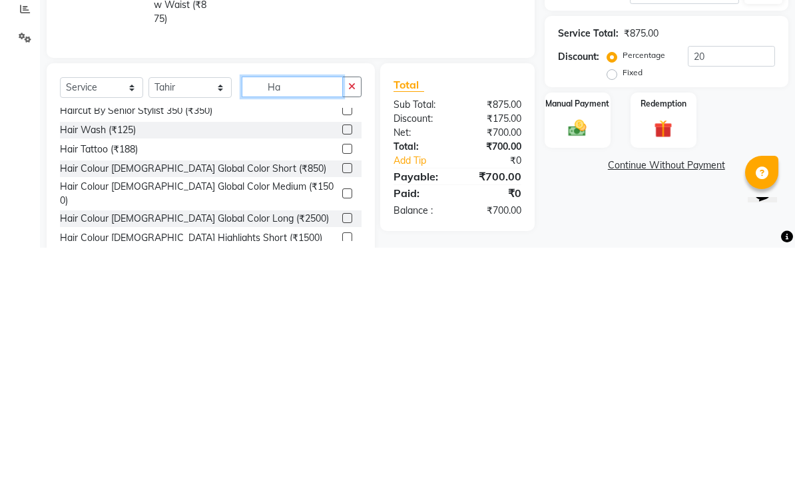
type input "H"
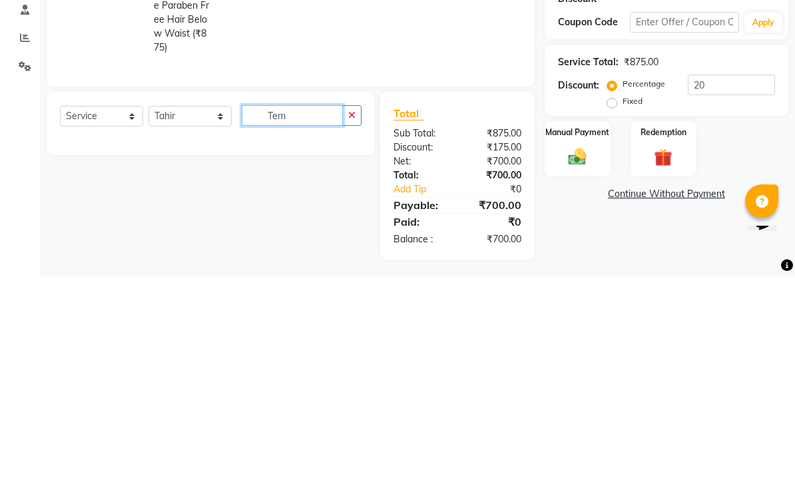
scroll to position [0, 0]
type input "T"
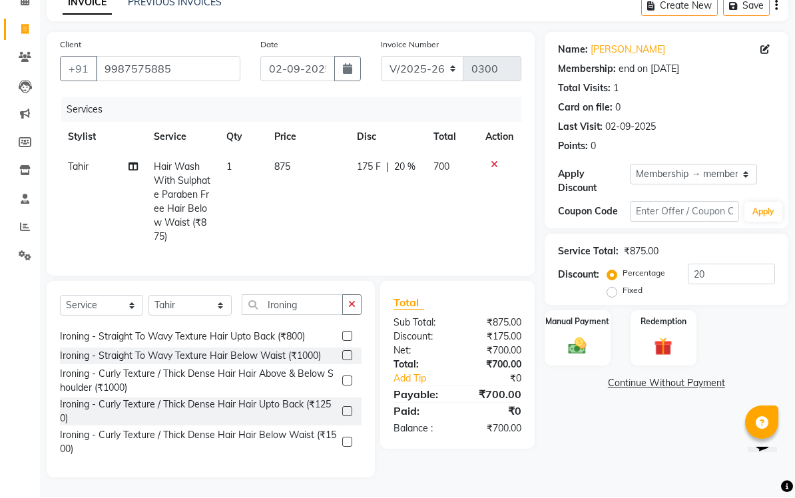
scroll to position [28, 0]
type input "Ironing"
click at [345, 441] on label at bounding box center [347, 442] width 10 height 10
click at [345, 441] on input "checkbox" at bounding box center [346, 443] width 9 height 9
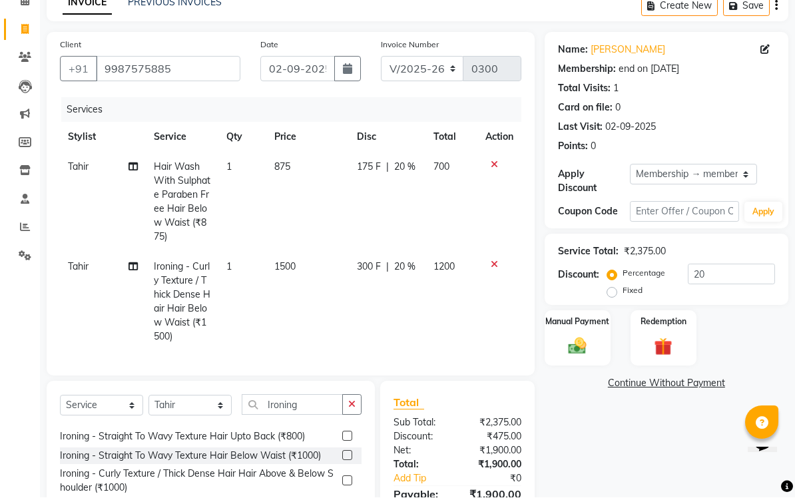
scroll to position [68, 0]
checkbox input "false"
click at [110, 403] on select "Select Service Product Membership Package Voucher Prepaid Gift Card" at bounding box center [101, 405] width 83 height 21
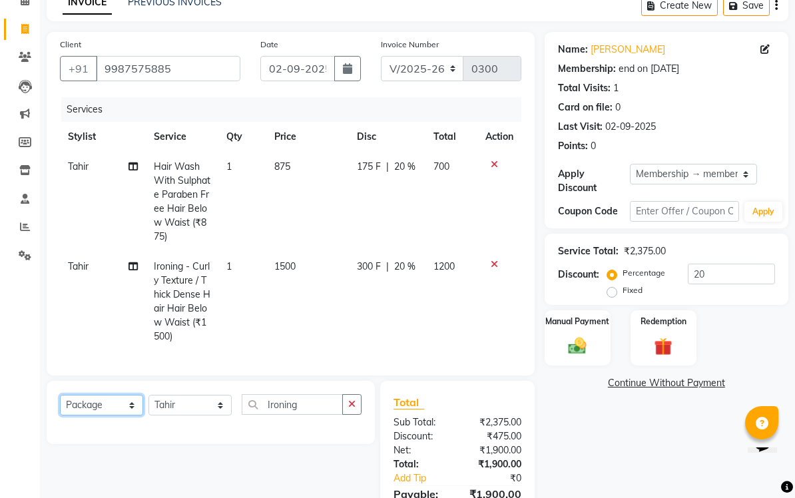
click at [110, 402] on select "Select Service Product Membership Package Voucher Prepaid Gift Card" at bounding box center [101, 405] width 83 height 21
select select "product"
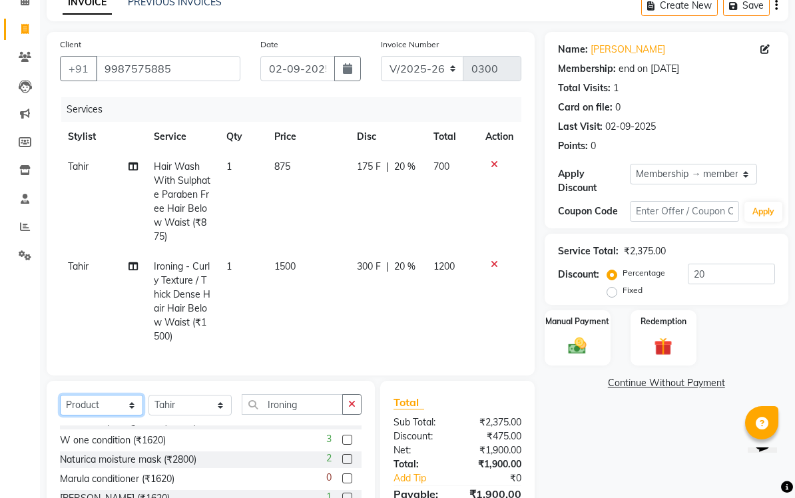
scroll to position [247, 0]
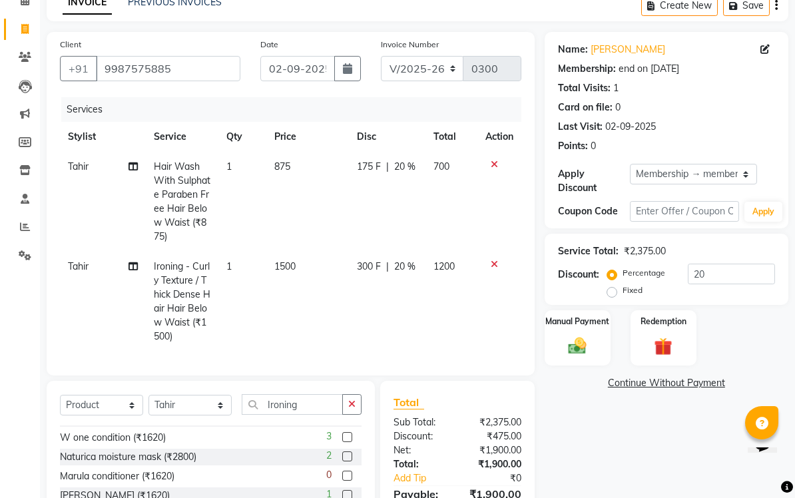
click at [344, 455] on label at bounding box center [347, 456] width 10 height 10
click at [344, 455] on input "checkbox" at bounding box center [346, 457] width 9 height 9
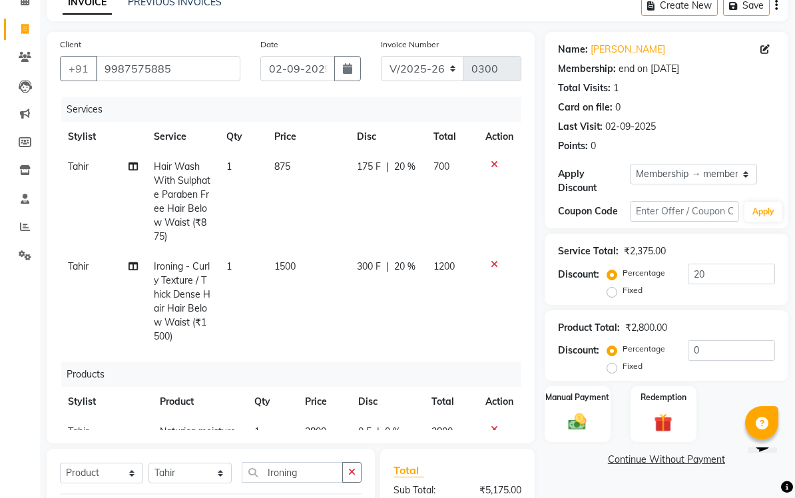
checkbox input "false"
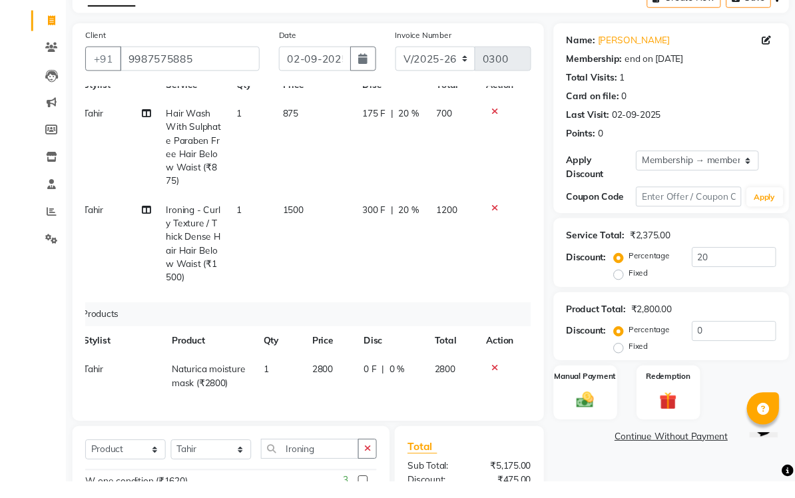
scroll to position [99, 0]
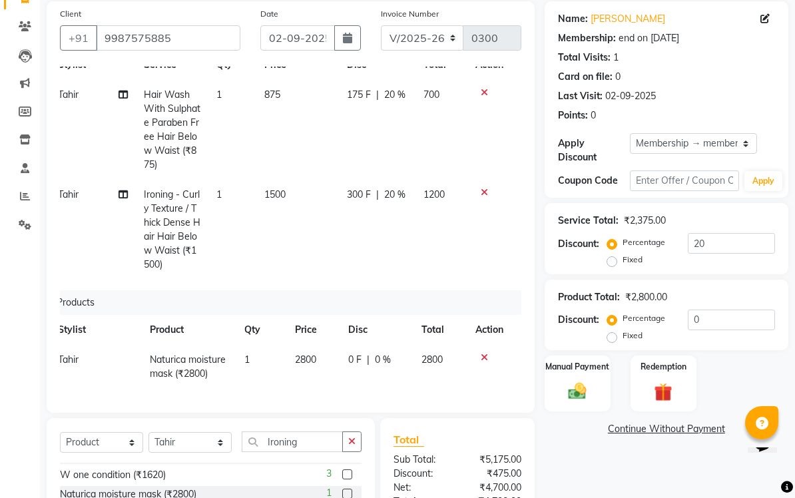
click at [554, 391] on img at bounding box center [576, 391] width 29 height 21
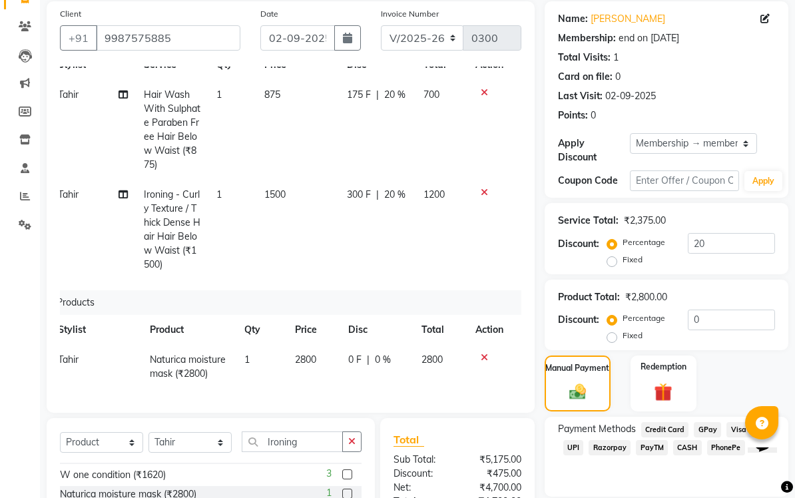
click at [554, 429] on span "GPay" at bounding box center [707, 429] width 27 height 15
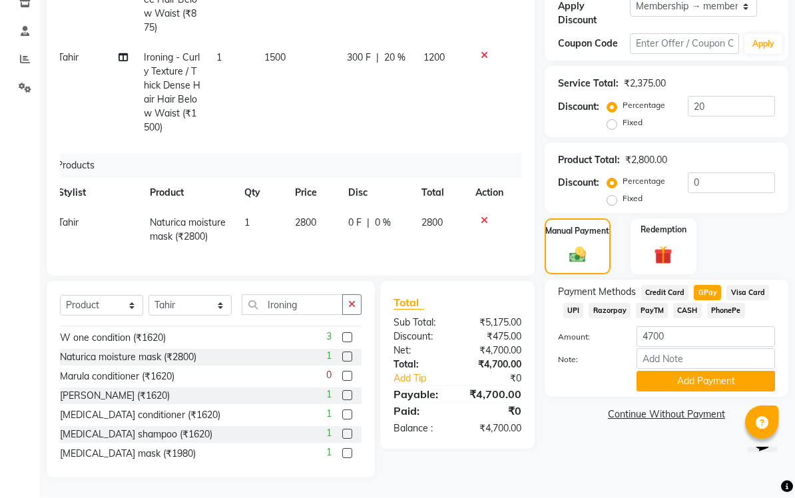
click at [554, 377] on button "Add Payment" at bounding box center [705, 381] width 138 height 21
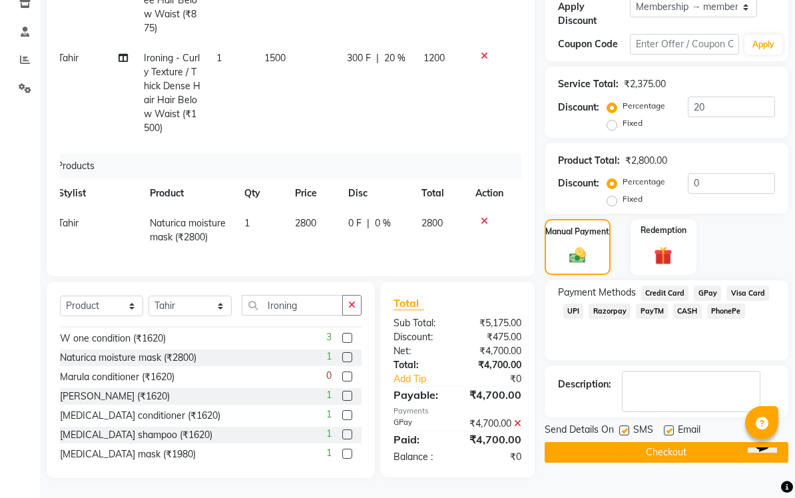
click at [554, 452] on button "Checkout" at bounding box center [667, 452] width 244 height 21
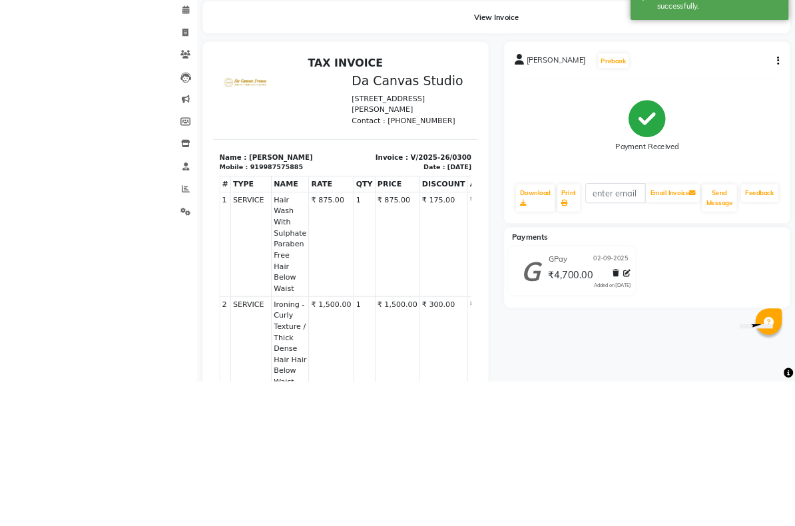
scroll to position [250, 0]
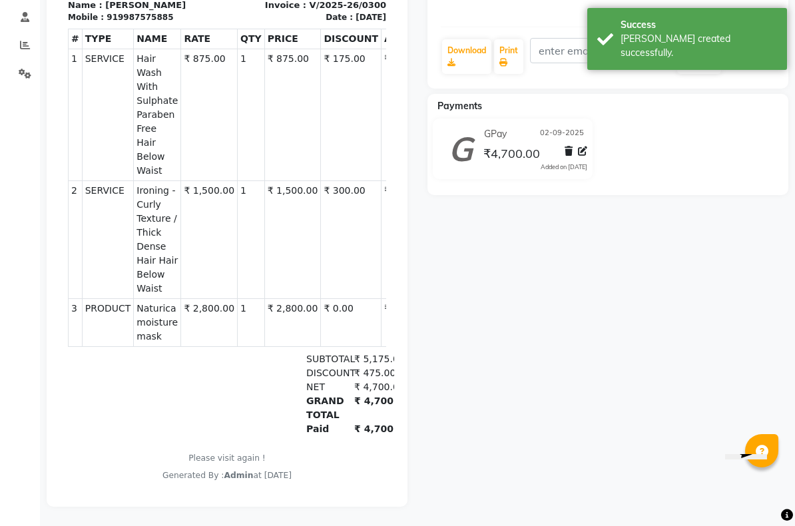
click at [554, 335] on div "[PERSON_NAME] Prebook Payment Received Download Print Email Invoice Send Messag…" at bounding box center [607, 183] width 381 height 647
